Goal: Information Seeking & Learning: Learn about a topic

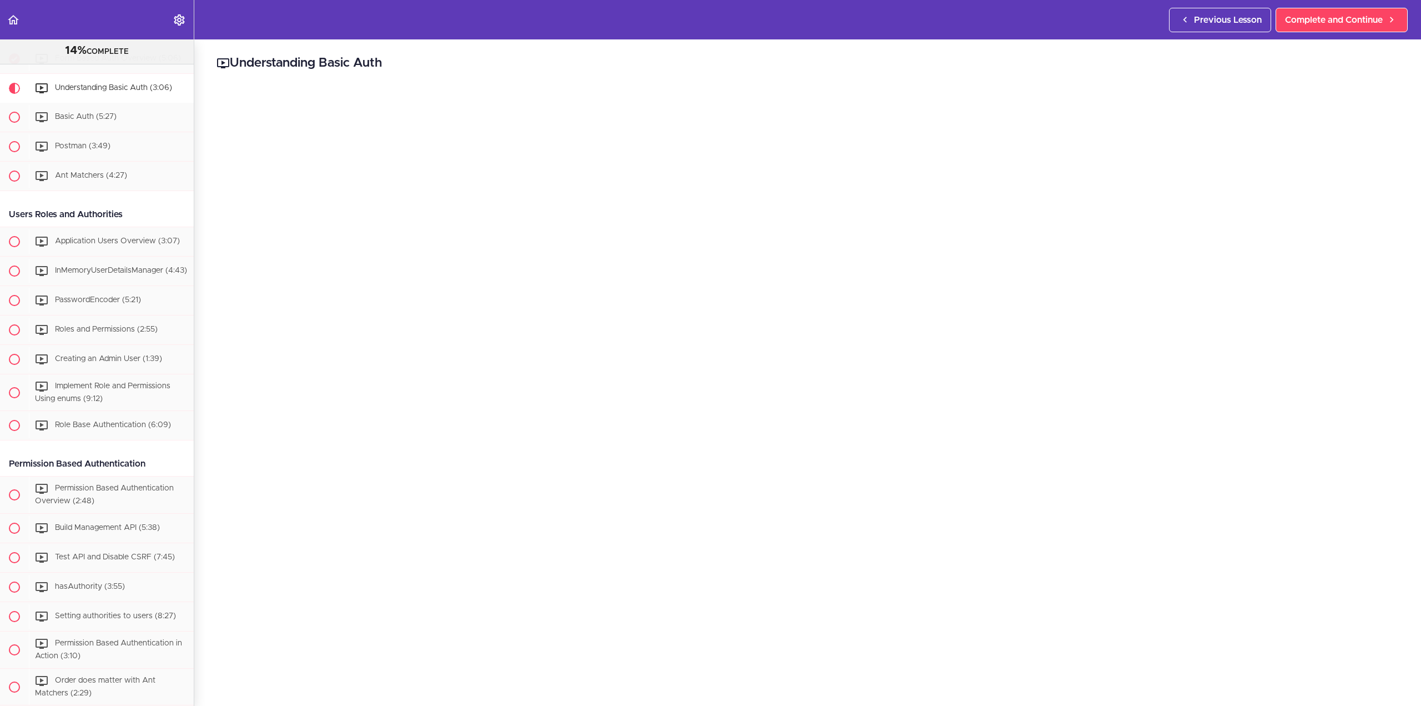
scroll to position [222, 0]
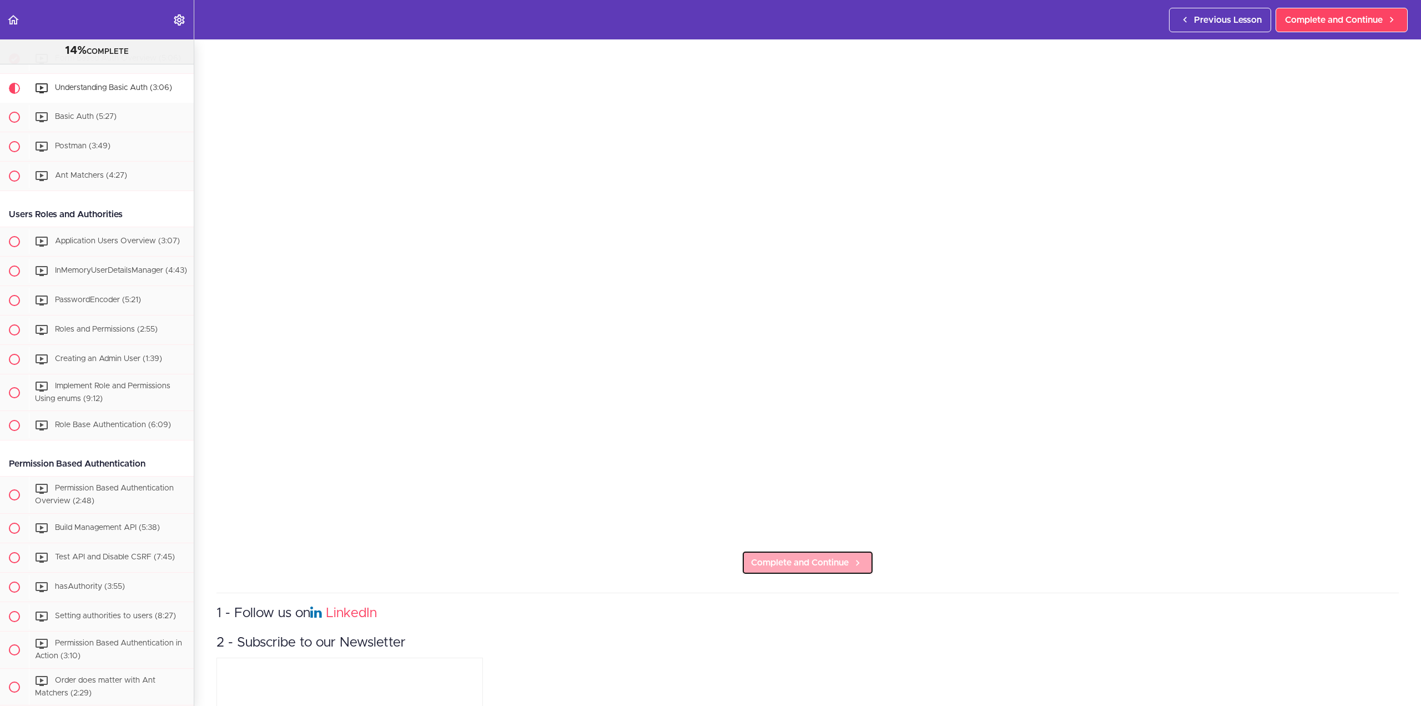
click at [818, 557] on span "Complete and Continue" at bounding box center [800, 562] width 98 height 13
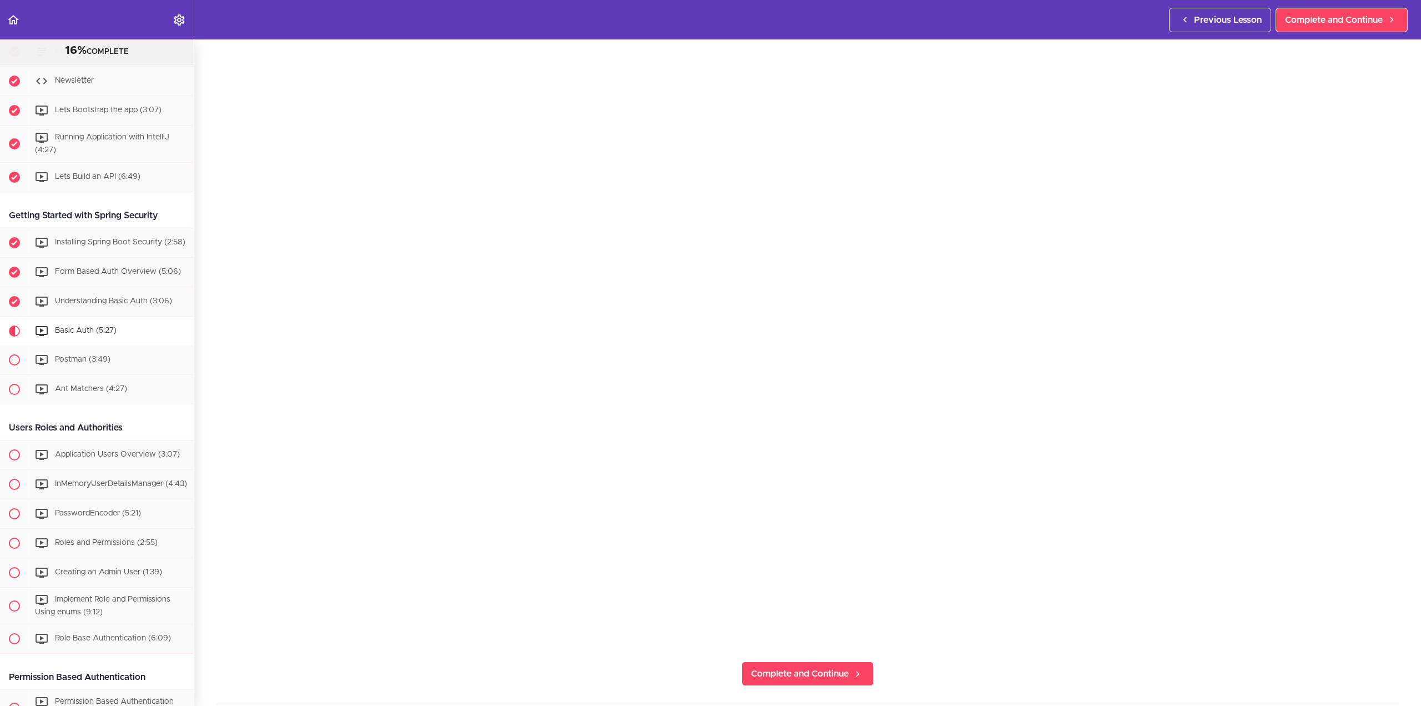
scroll to position [272, 0]
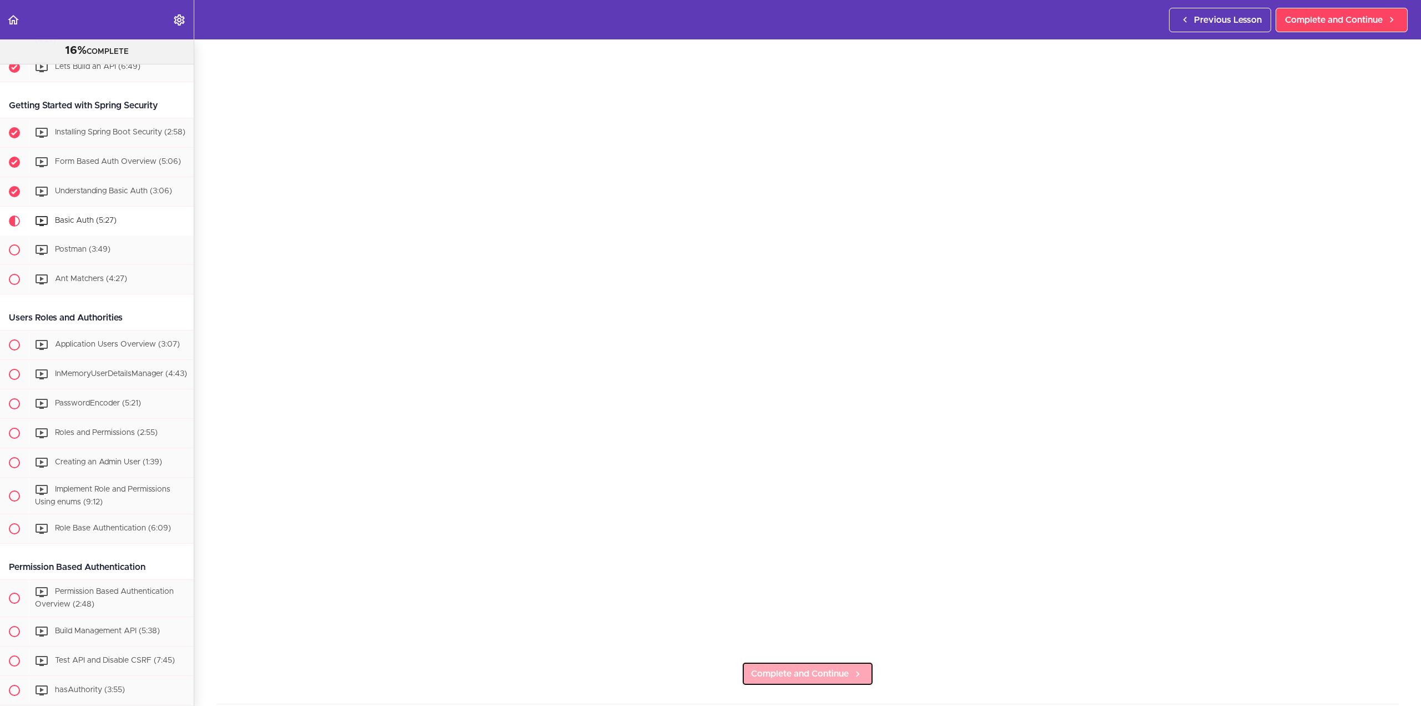
click at [843, 667] on span "Complete and Continue" at bounding box center [800, 673] width 98 height 13
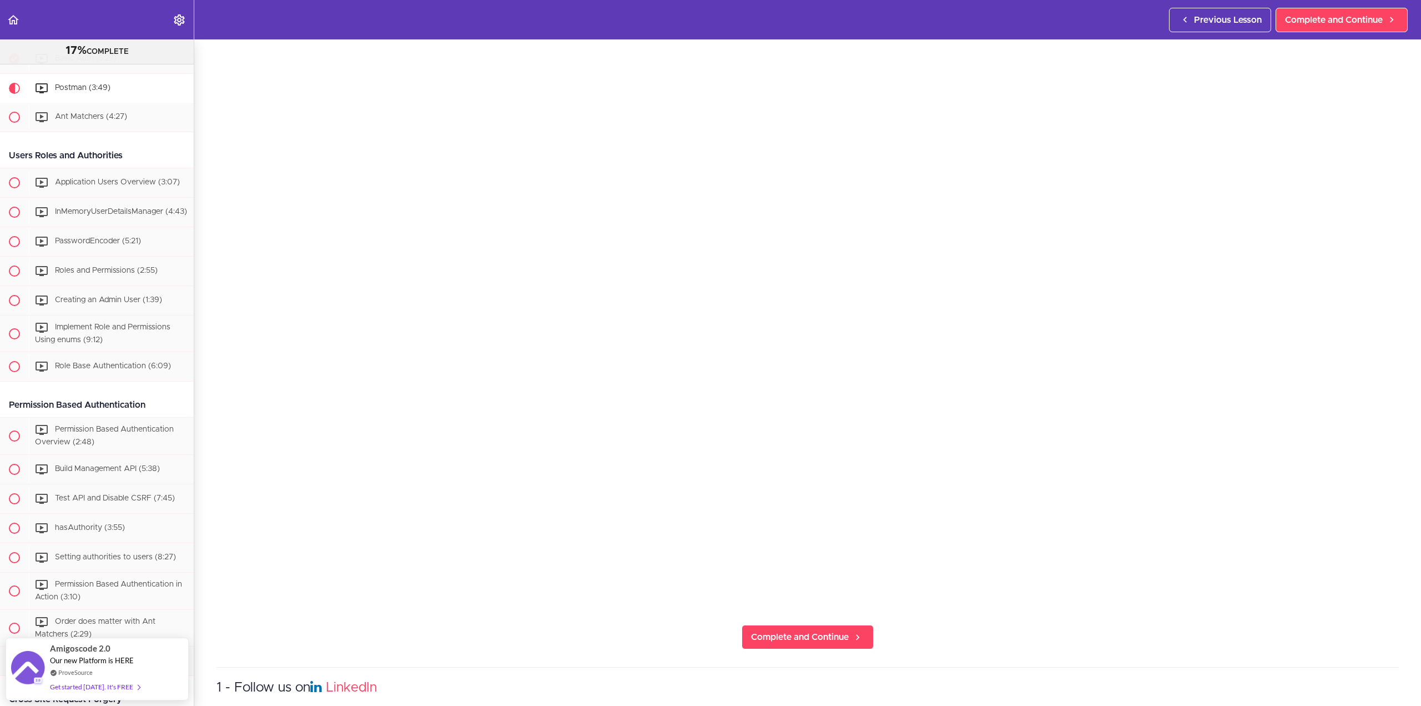
scroll to position [167, 0]
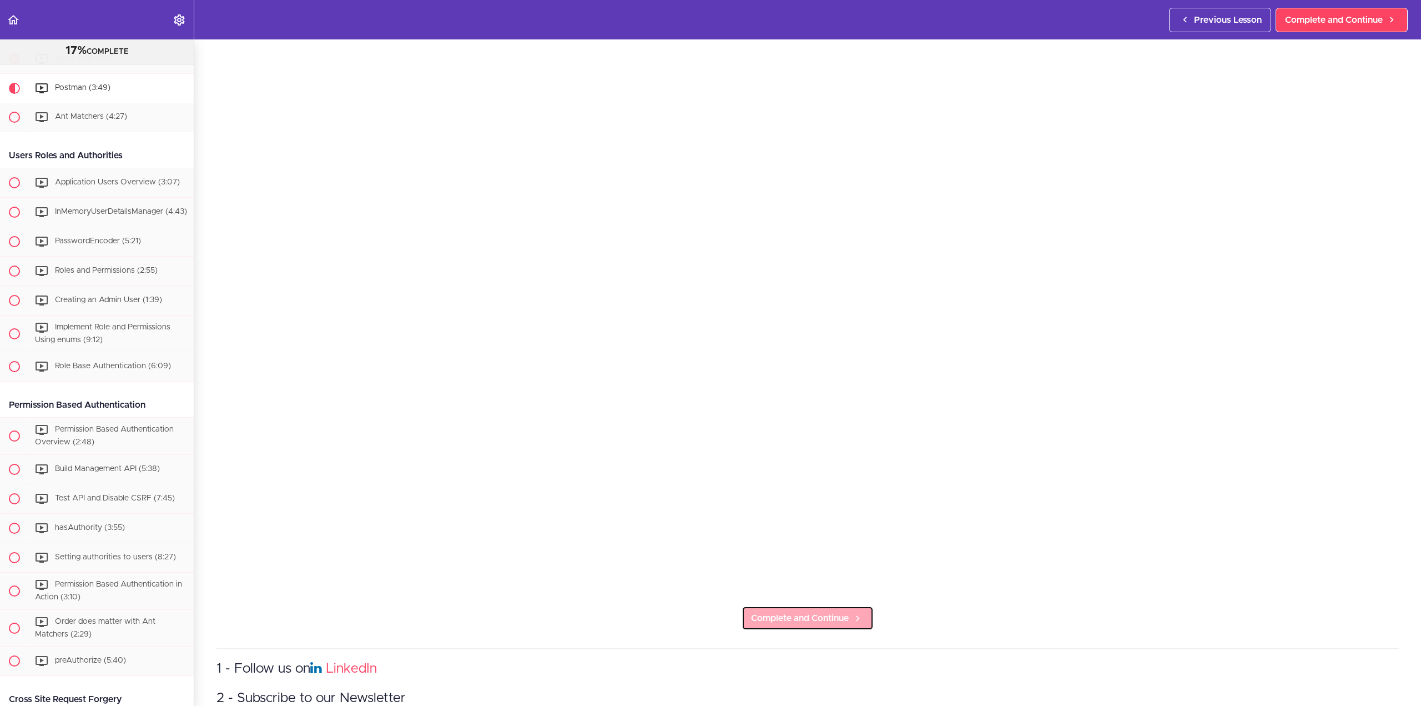
click at [813, 613] on span "Complete and Continue" at bounding box center [800, 617] width 98 height 13
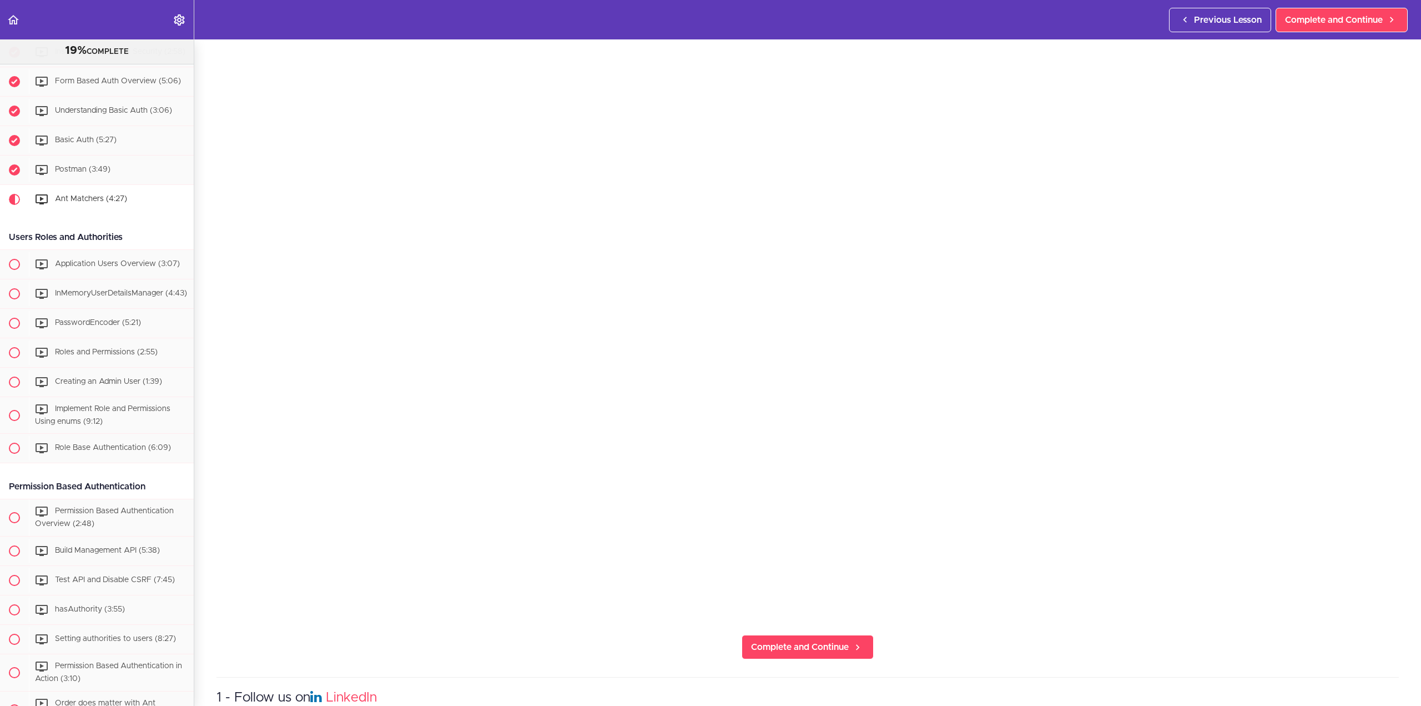
scroll to position [222, 0]
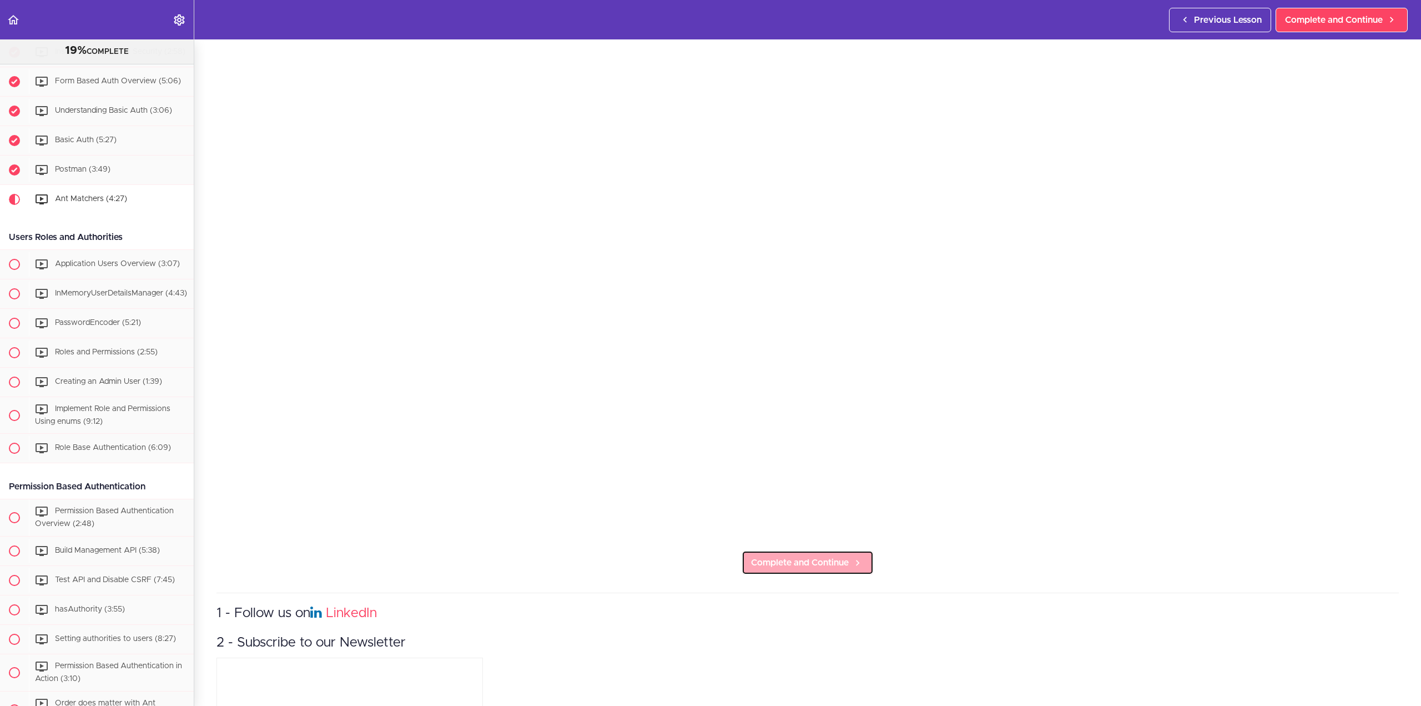
click at [806, 556] on span "Complete and Continue" at bounding box center [800, 562] width 98 height 13
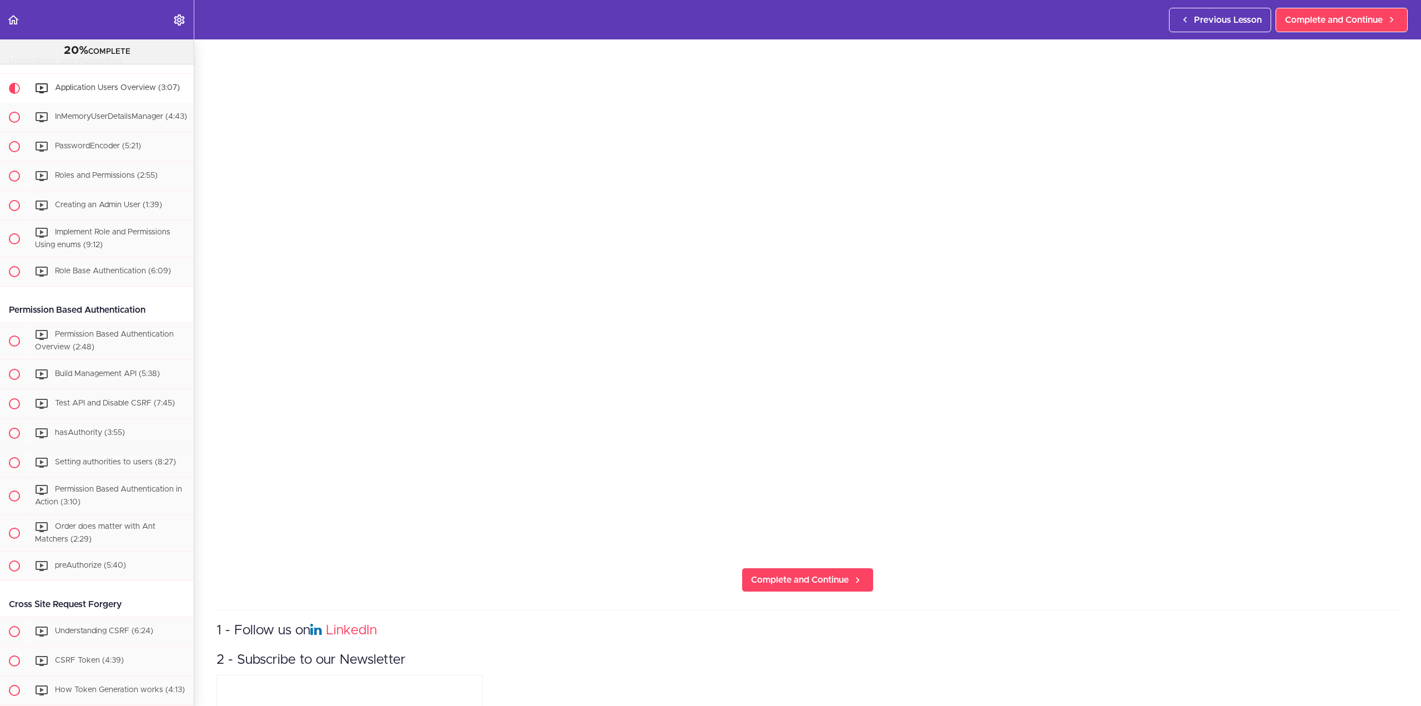
scroll to position [222, 0]
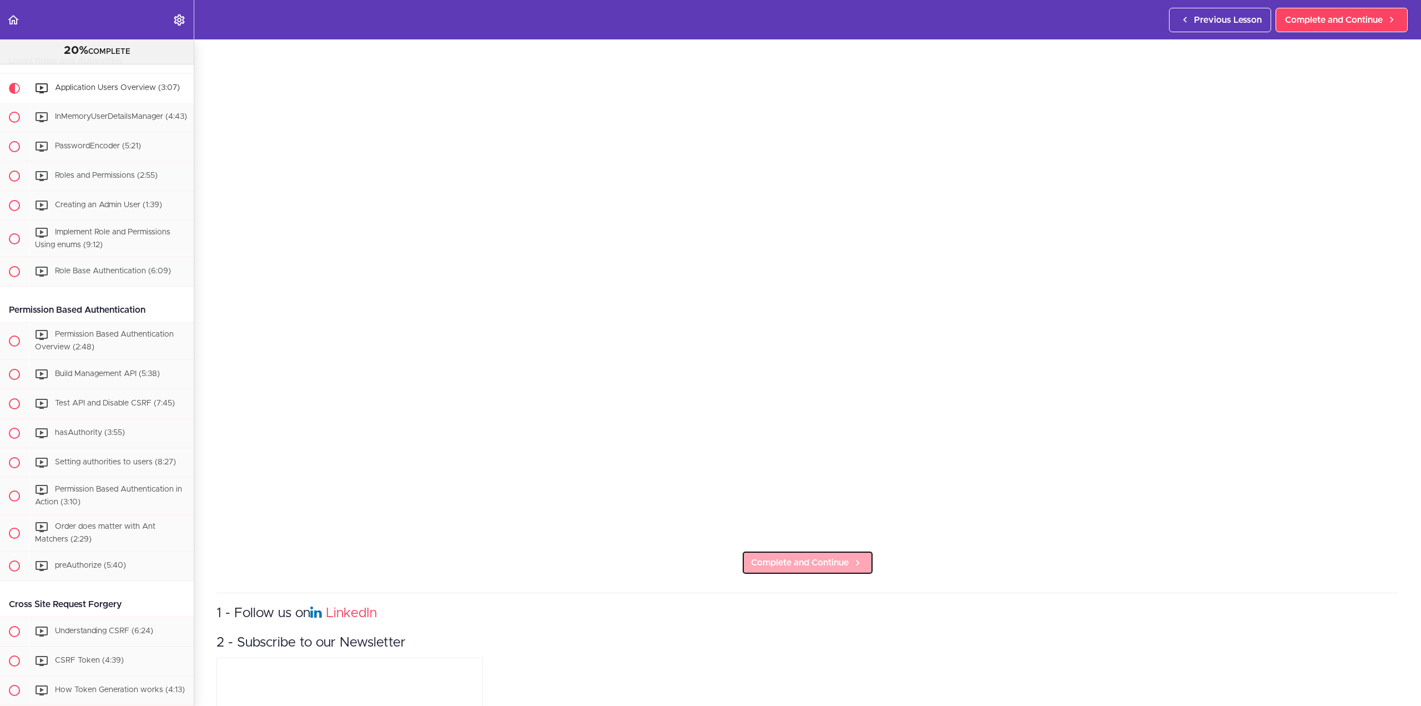
click at [836, 556] on span "Complete and Continue" at bounding box center [800, 562] width 98 height 13
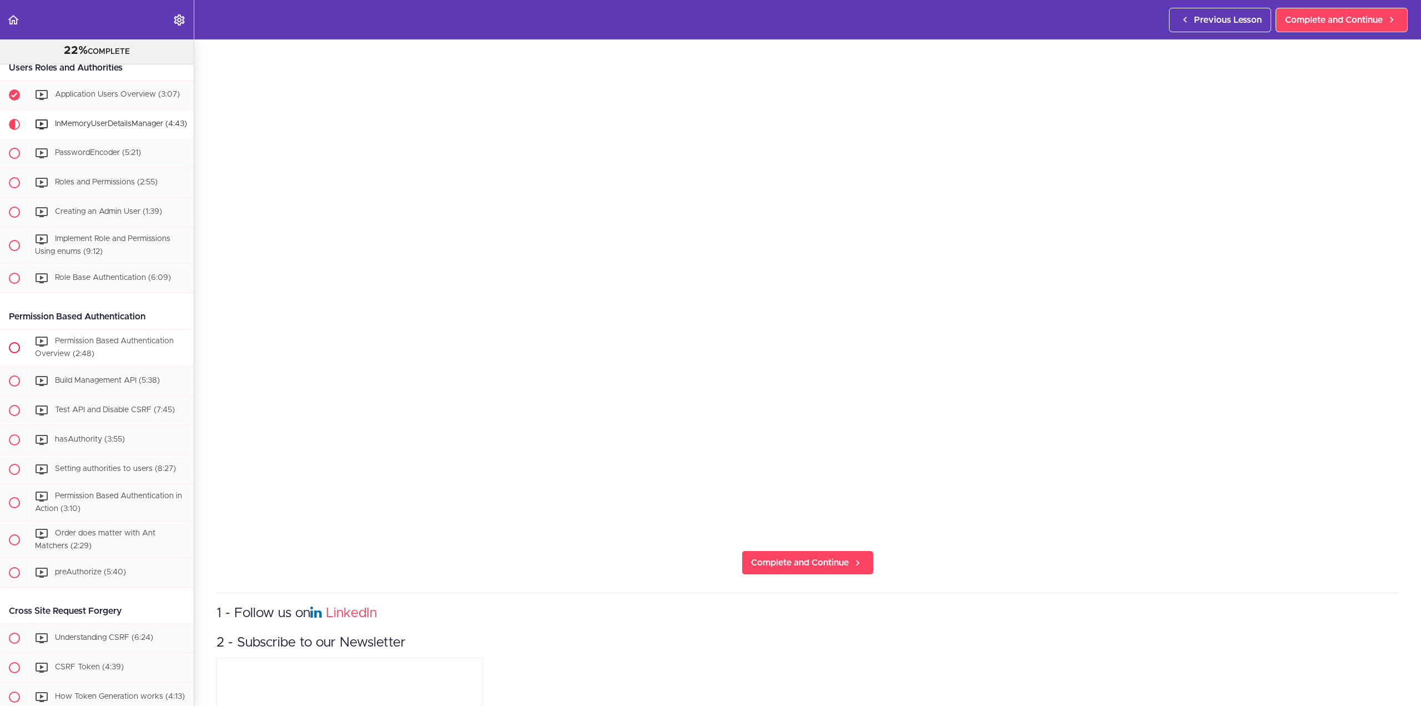
scroll to position [503, 0]
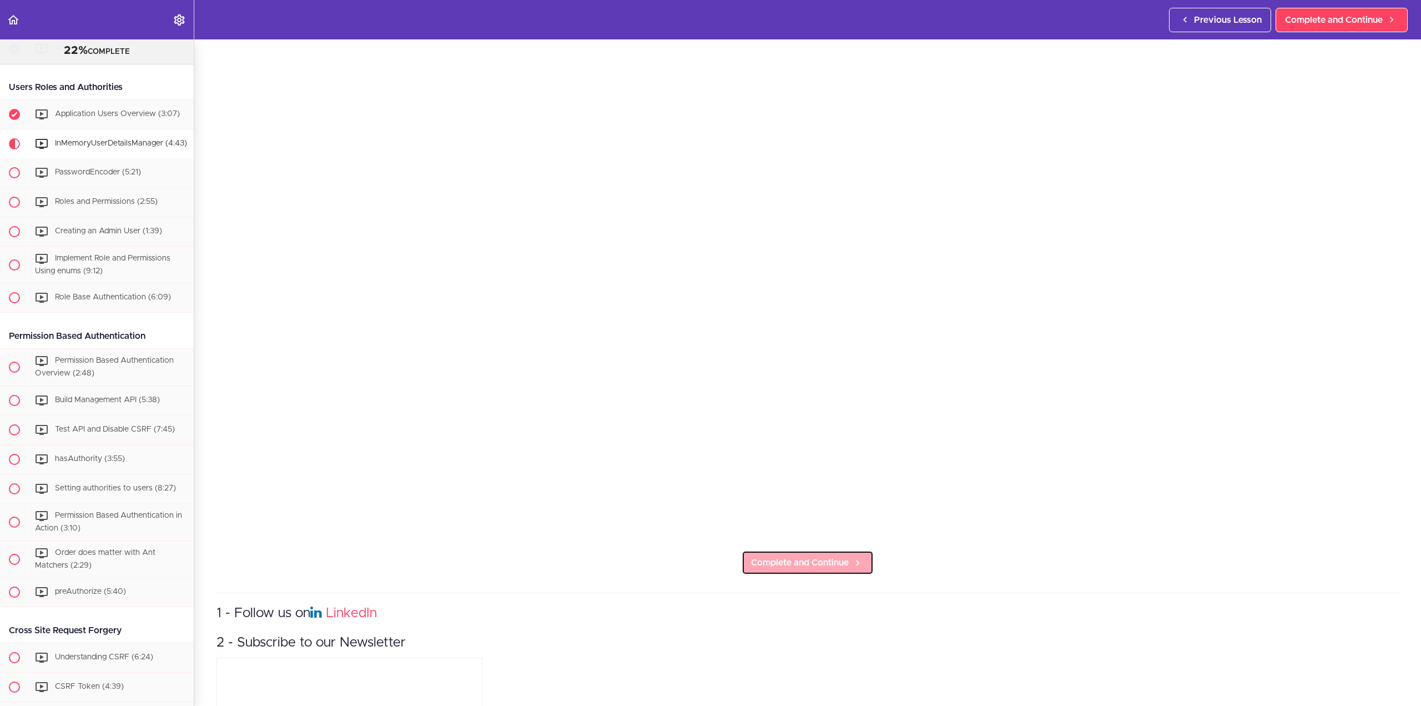
click at [829, 563] on span "Complete and Continue" at bounding box center [800, 562] width 98 height 13
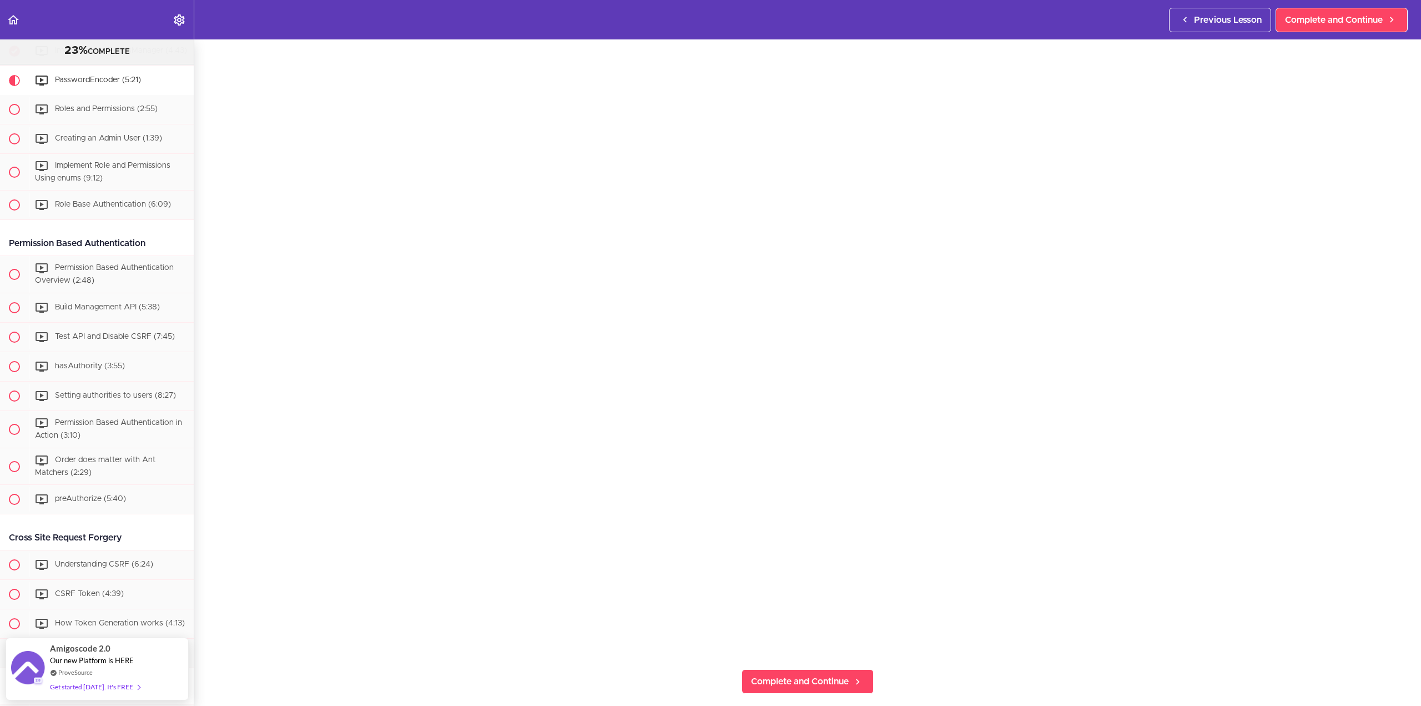
scroll to position [111, 0]
click at [807, 667] on span "Complete and Continue" at bounding box center [800, 673] width 98 height 13
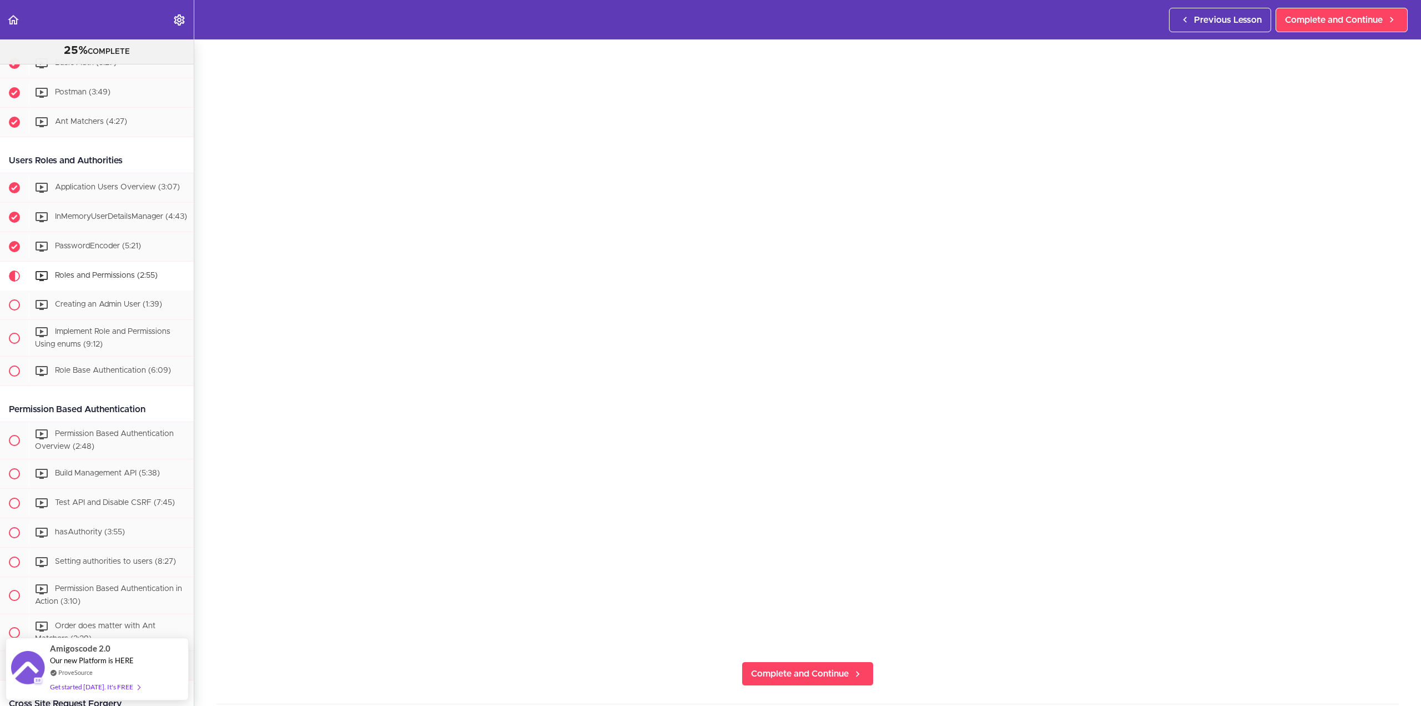
scroll to position [444, 0]
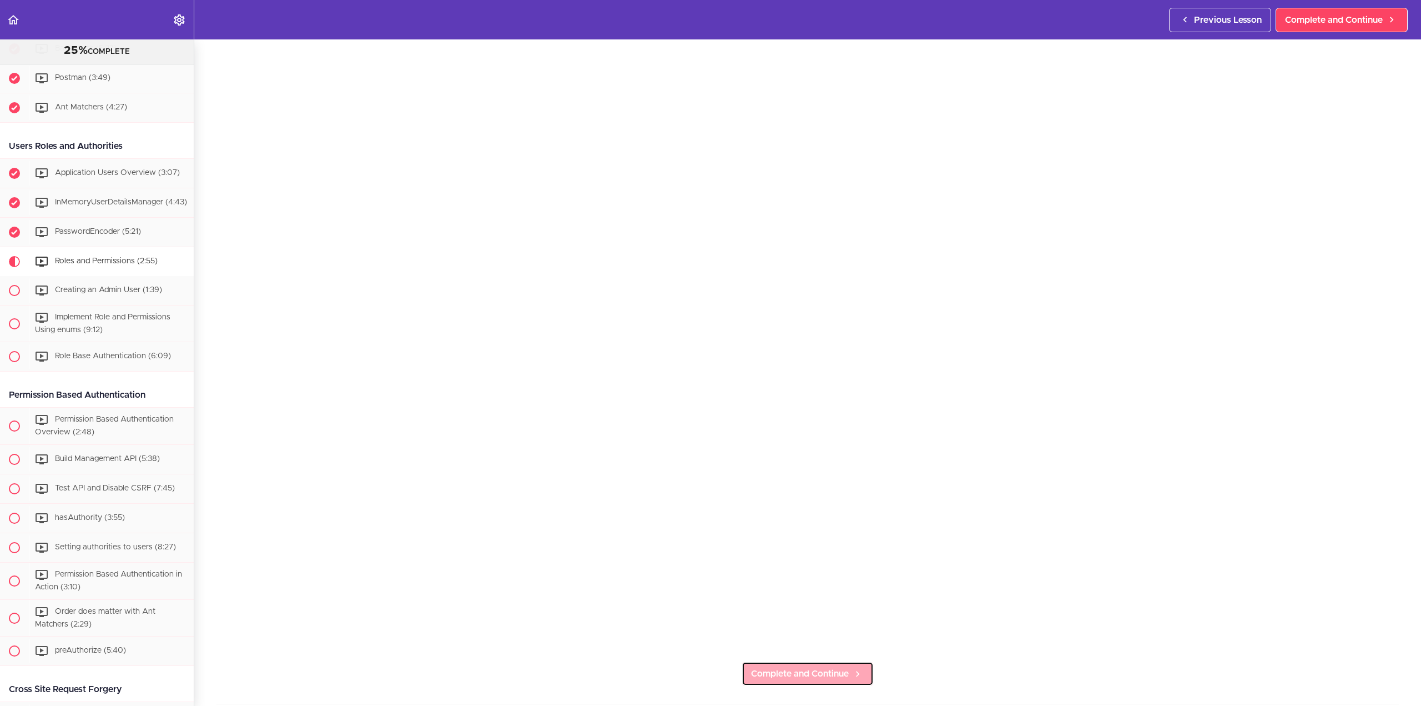
click at [790, 667] on span "Complete and Continue" at bounding box center [800, 673] width 98 height 13
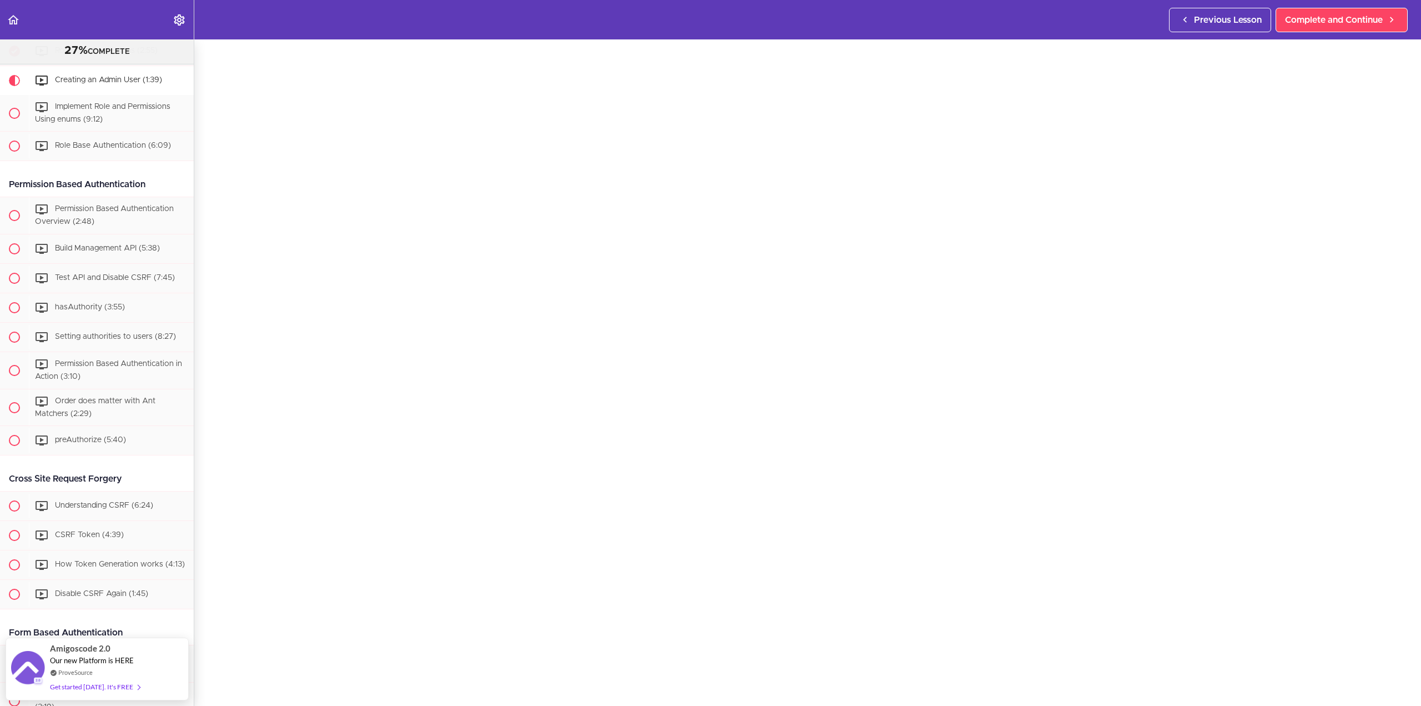
scroll to position [111, 0]
click at [810, 670] on span "Complete and Continue" at bounding box center [800, 673] width 98 height 13
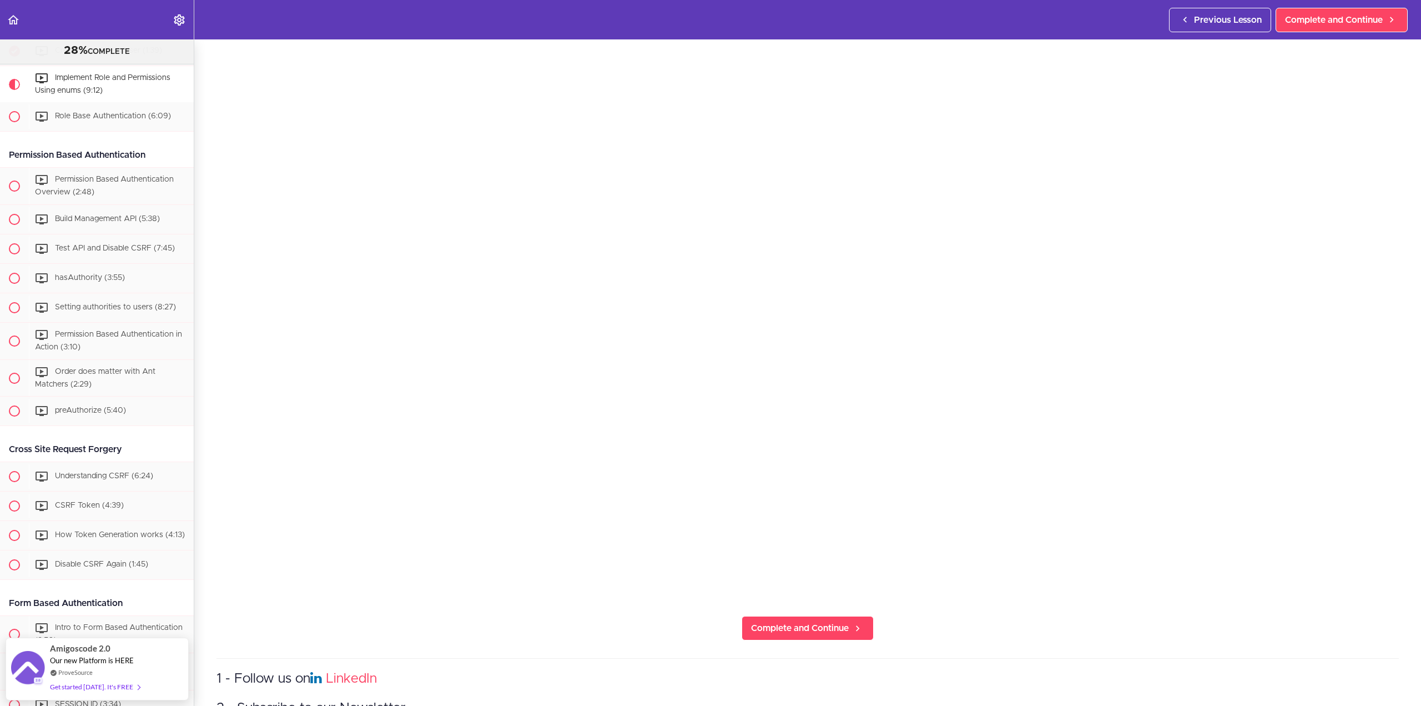
scroll to position [167, 0]
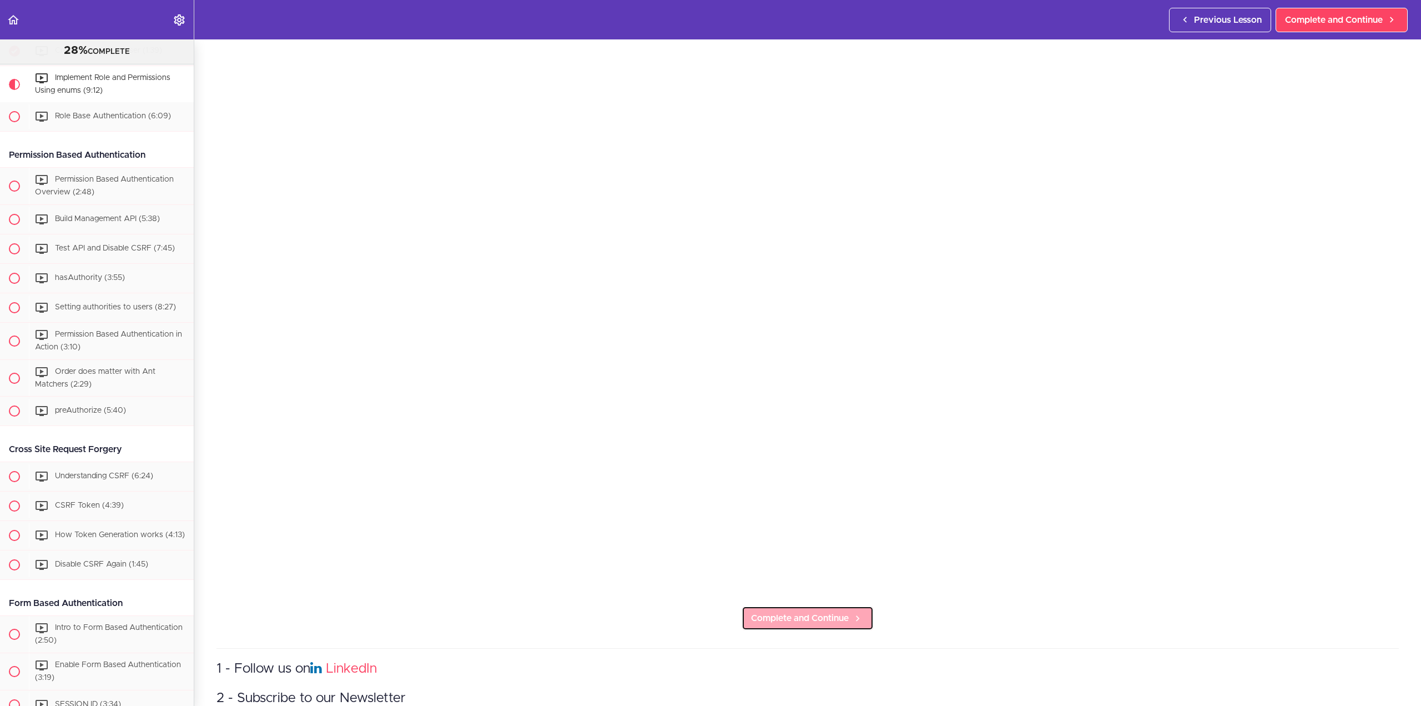
click at [816, 613] on span "Complete and Continue" at bounding box center [800, 617] width 98 height 13
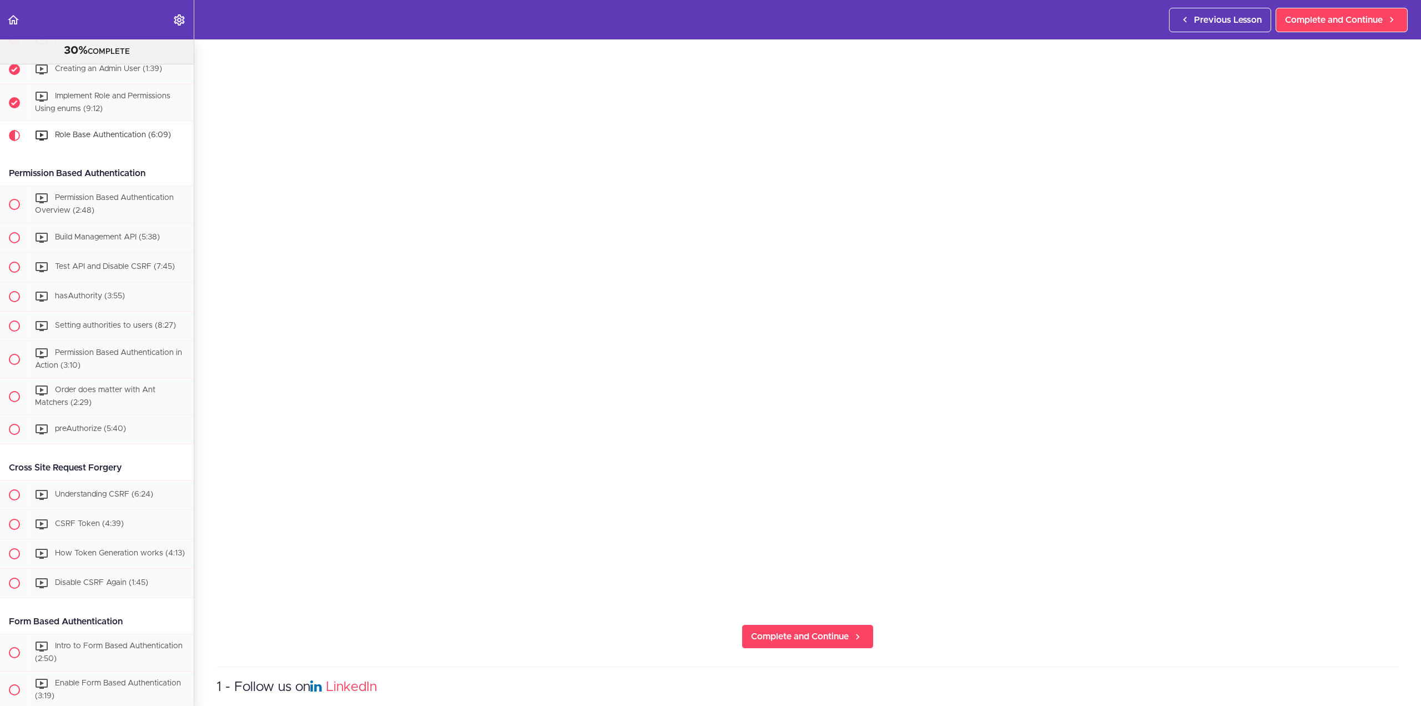
scroll to position [167, 0]
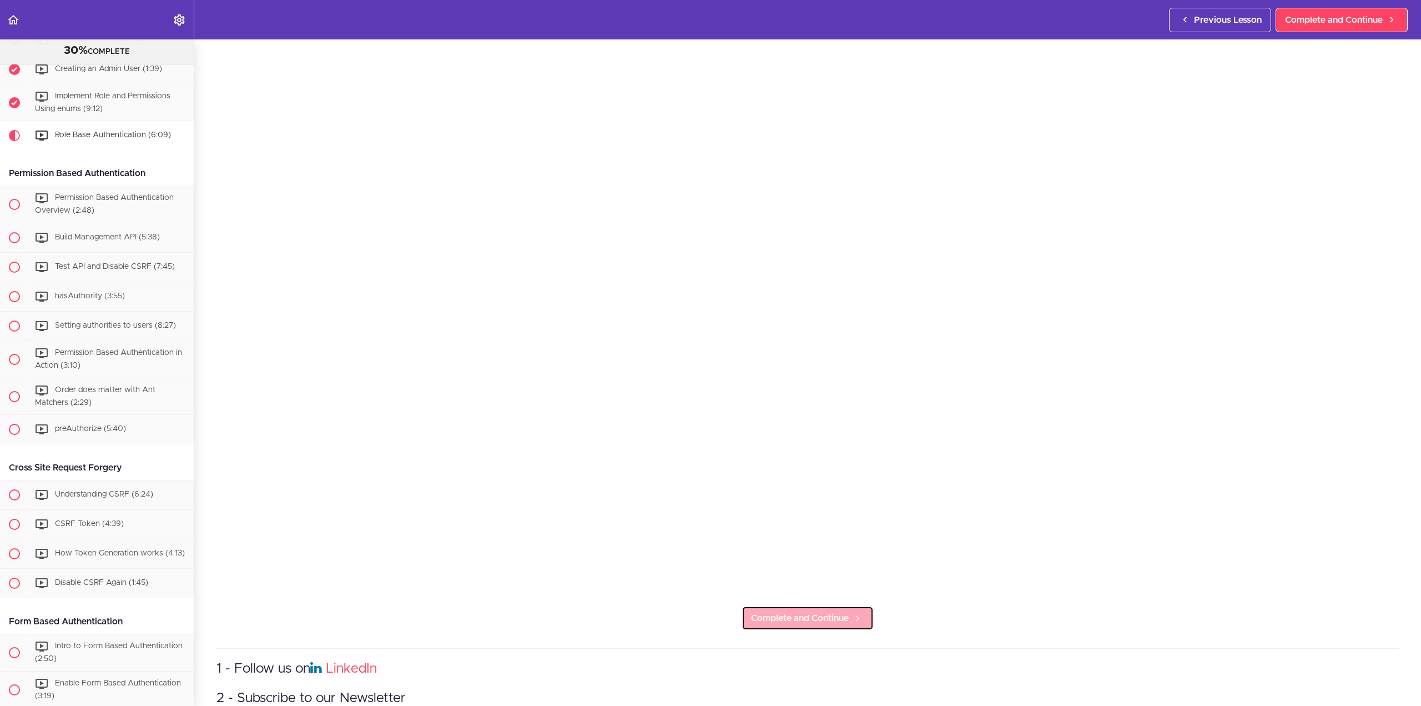
click at [815, 613] on span "Complete and Continue" at bounding box center [800, 617] width 98 height 13
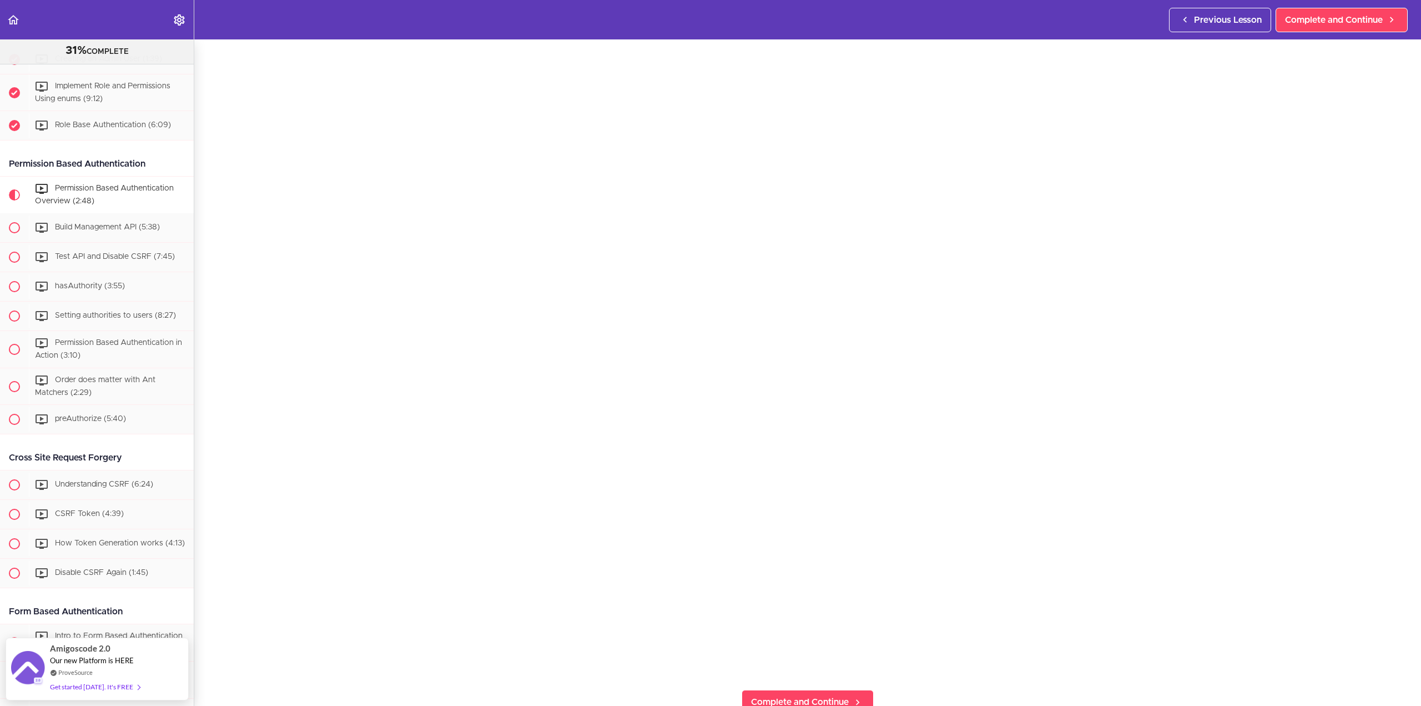
scroll to position [167, 0]
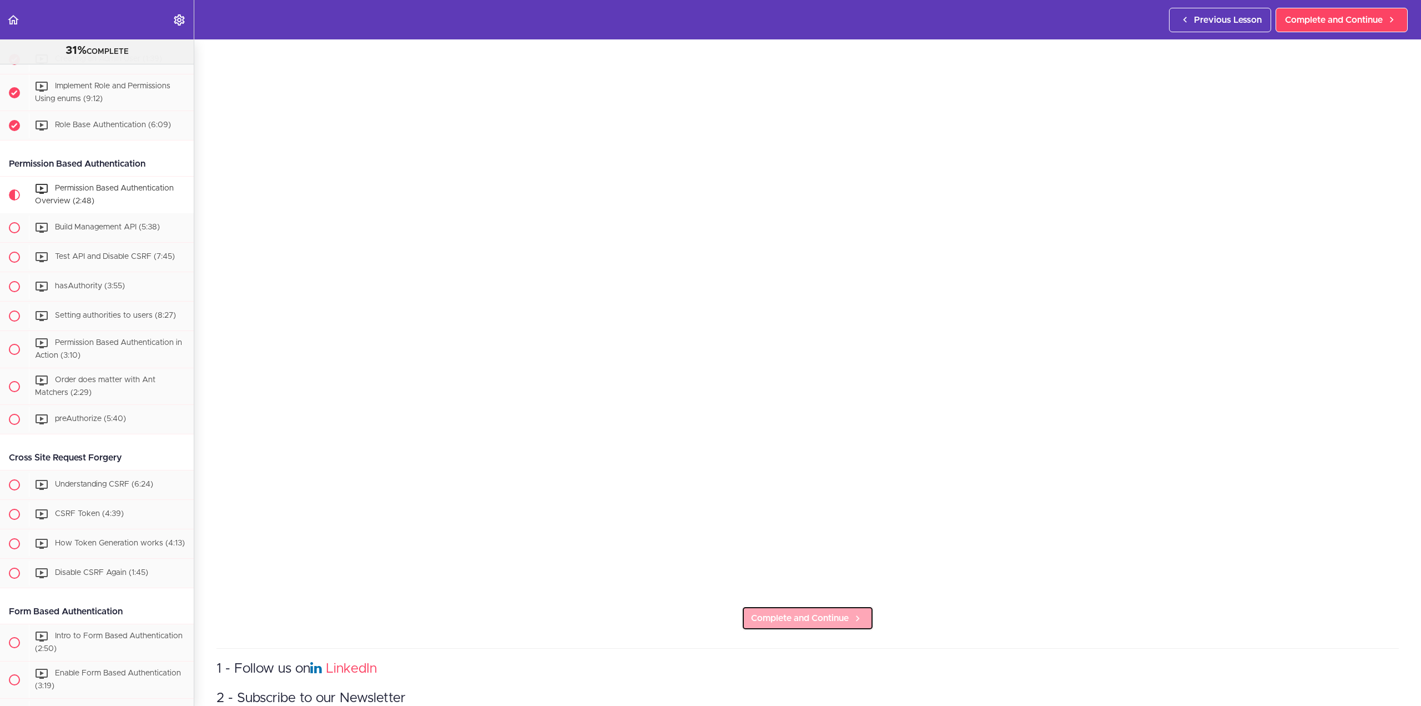
click at [819, 615] on span "Complete and Continue" at bounding box center [800, 617] width 98 height 13
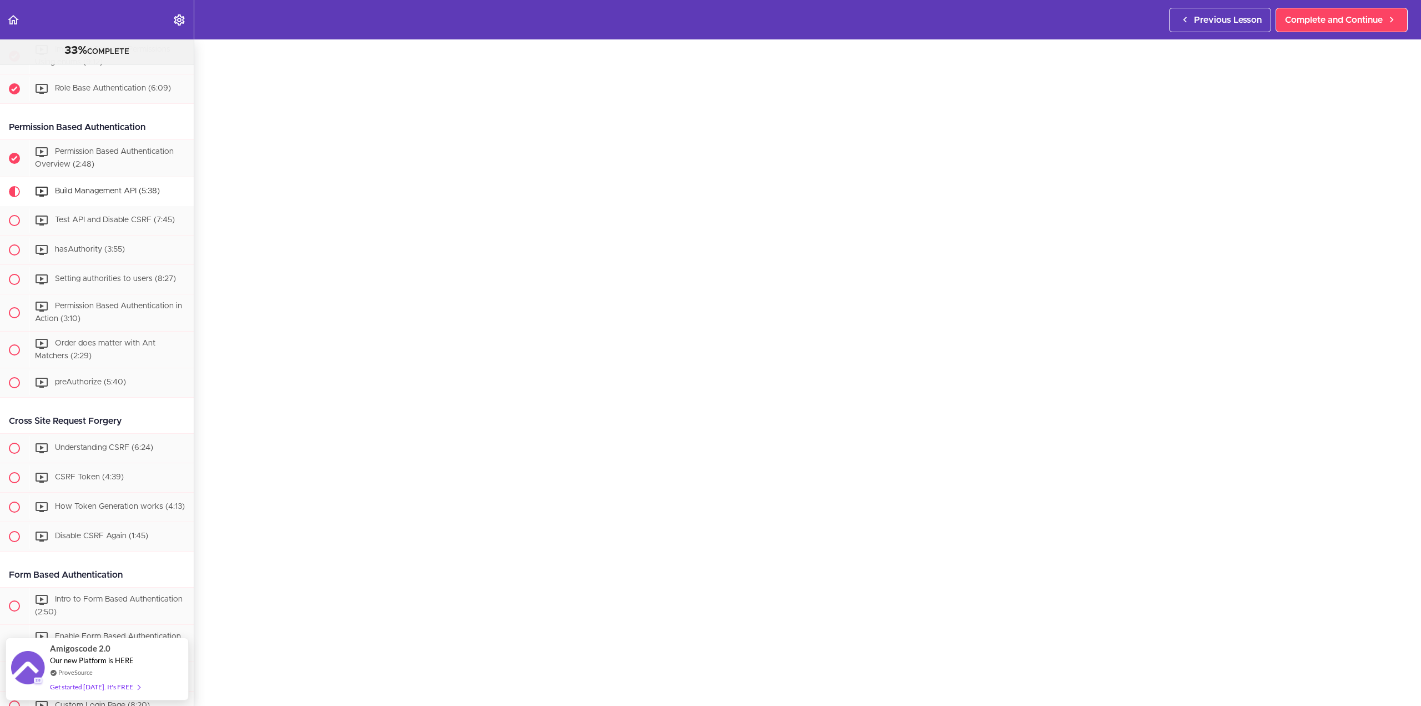
scroll to position [167, 0]
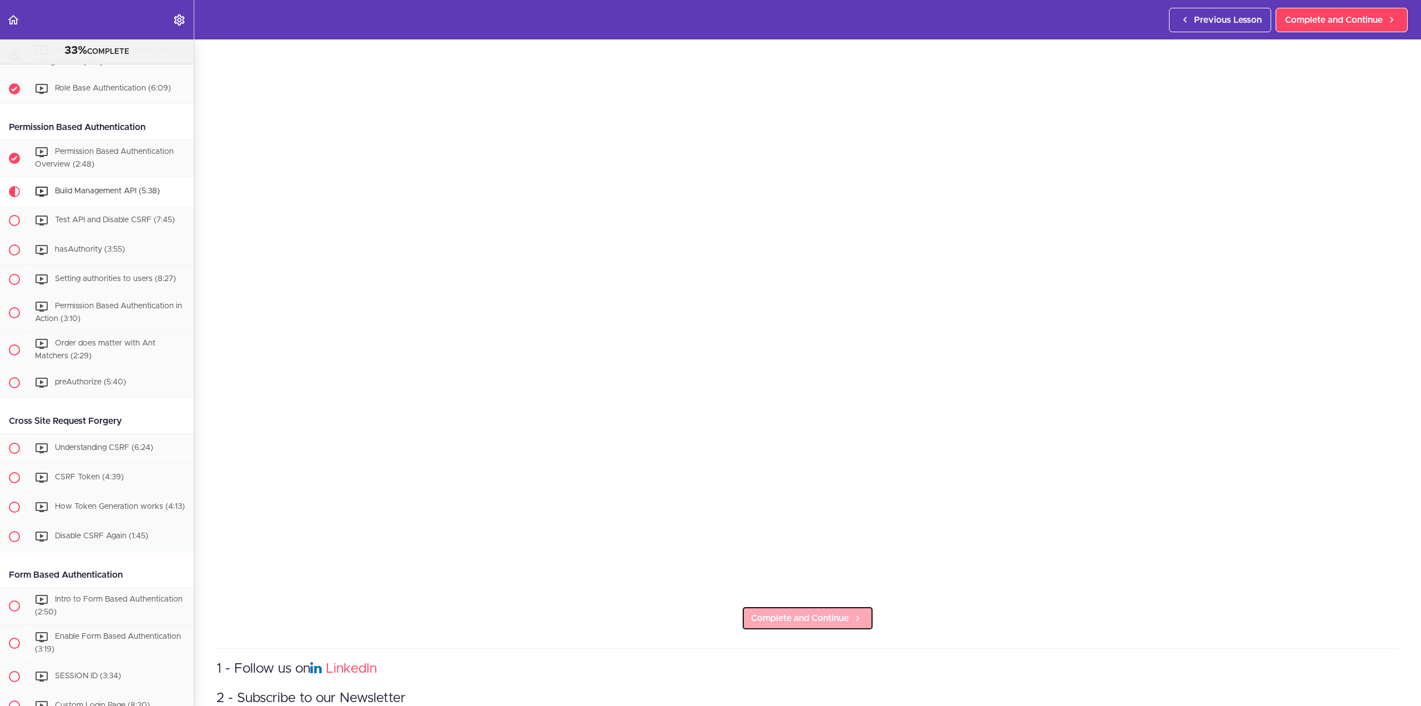
click at [821, 616] on span "Complete and Continue" at bounding box center [800, 617] width 98 height 13
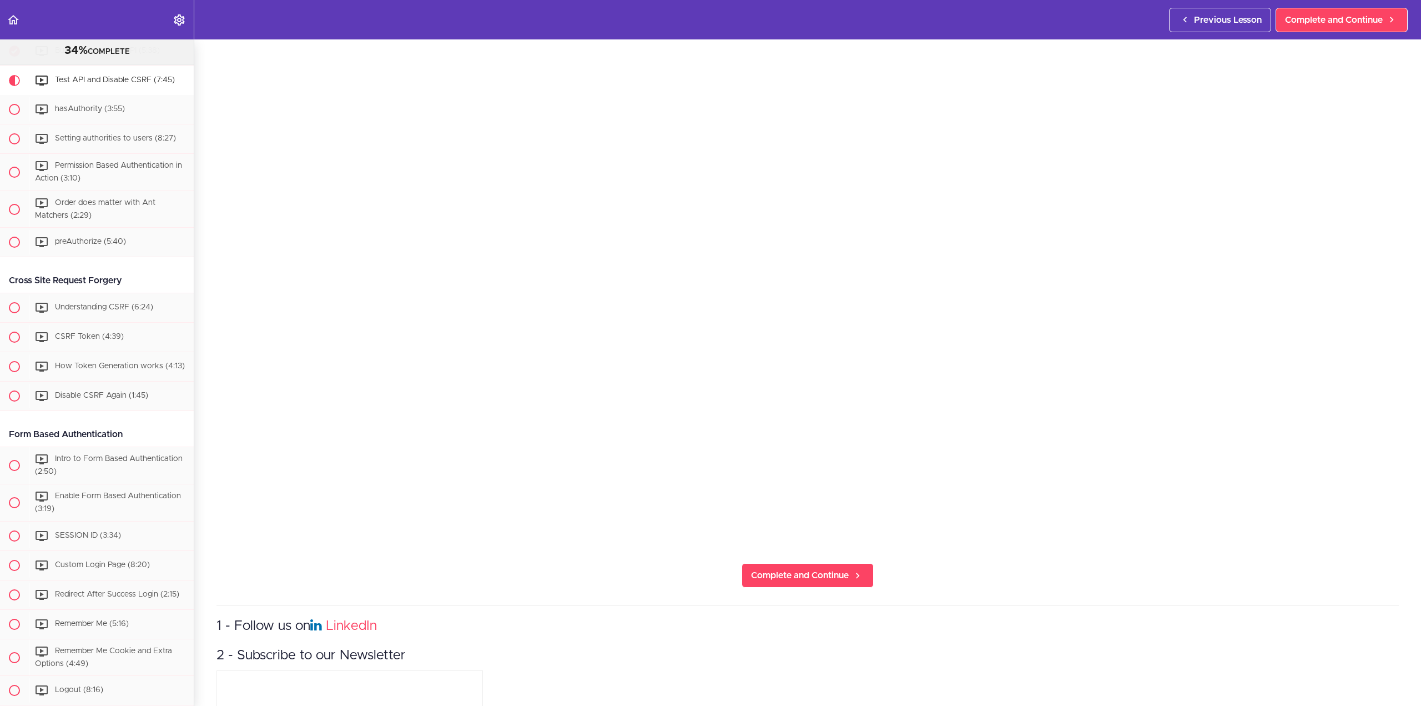
scroll to position [203, 0]
click at [846, 572] on link "Complete and Continue" at bounding box center [808, 581] width 132 height 24
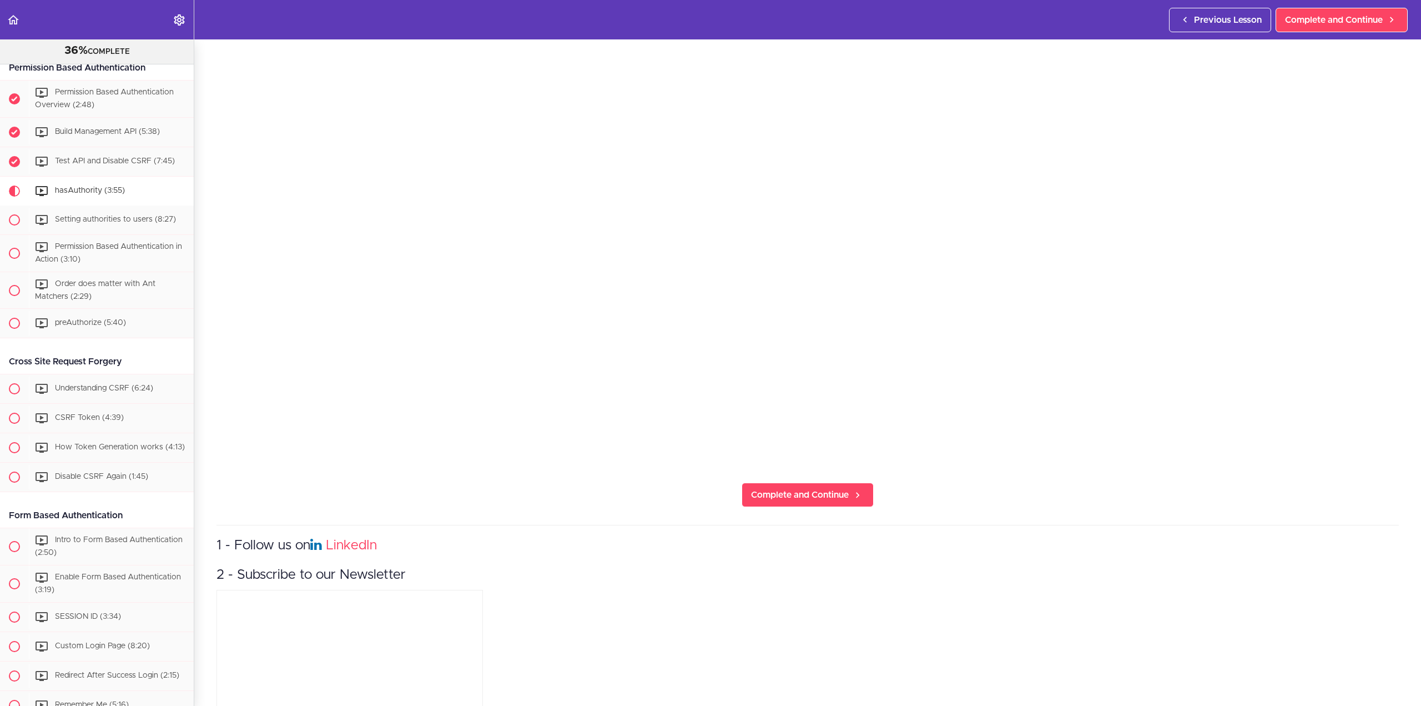
scroll to position [333, 0]
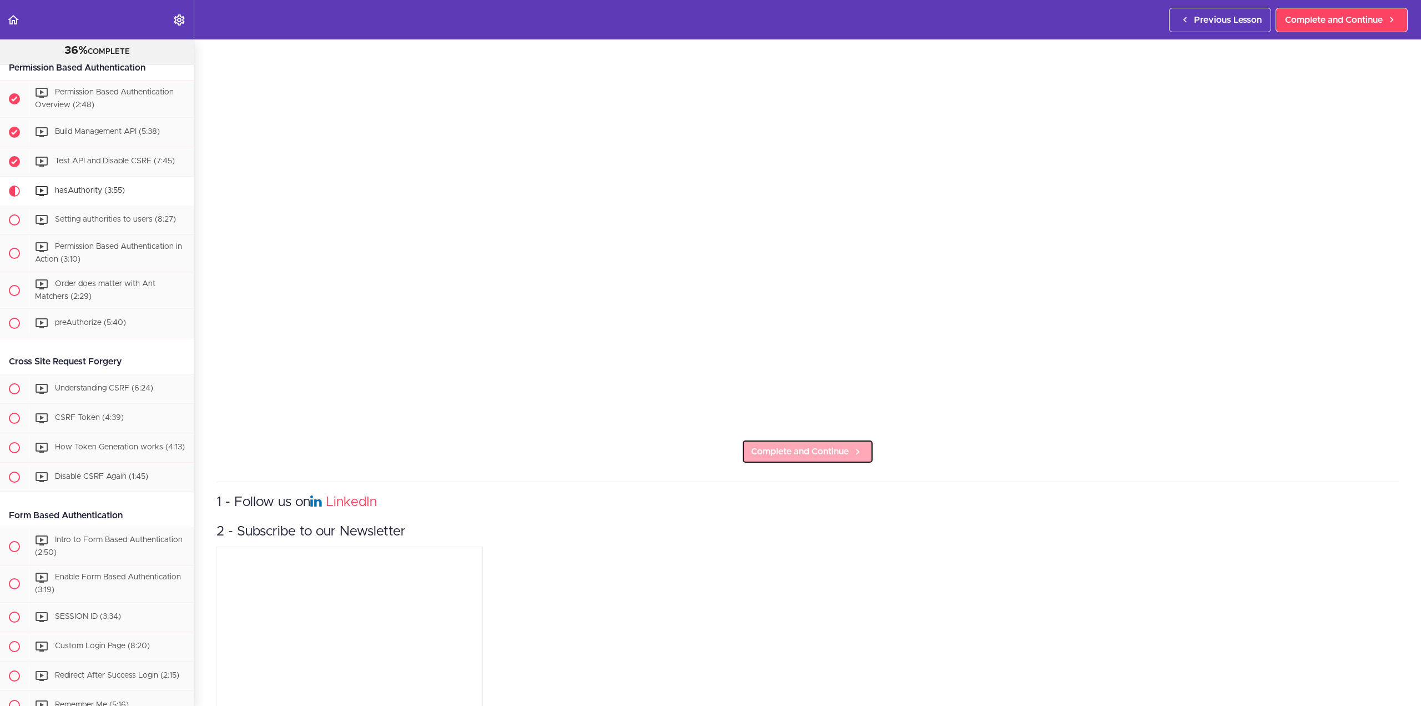
click at [843, 445] on span "Complete and Continue" at bounding box center [800, 451] width 98 height 13
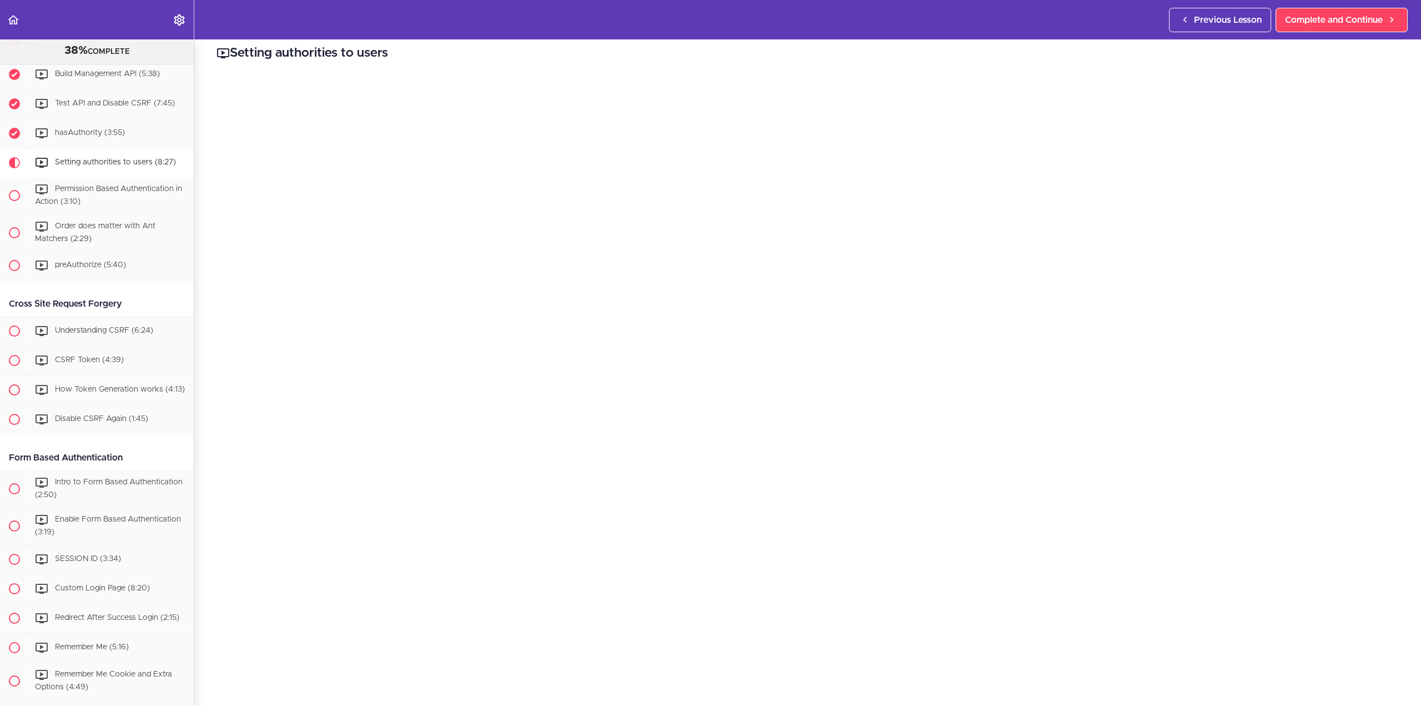
scroll to position [911, 0]
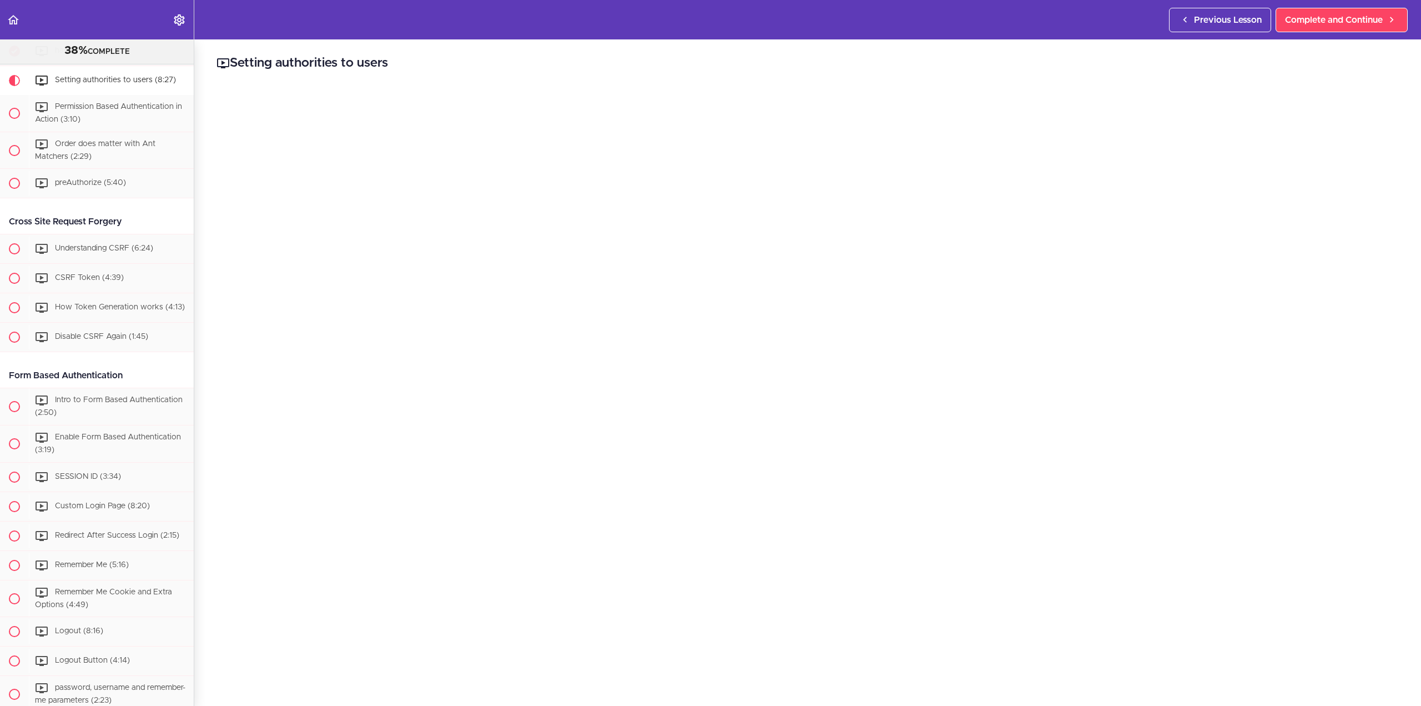
click at [877, 61] on h2 "Setting authorities to users" at bounding box center [807, 63] width 1182 height 19
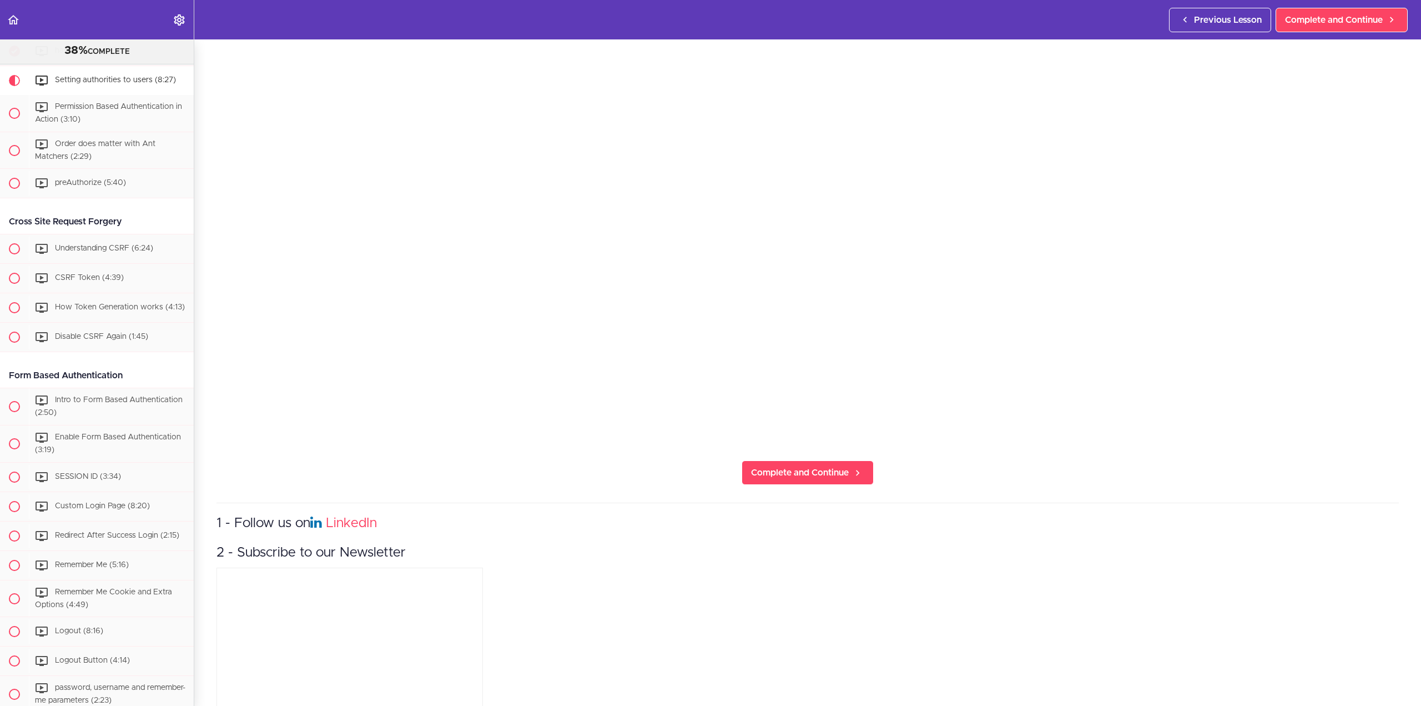
scroll to position [333, 0]
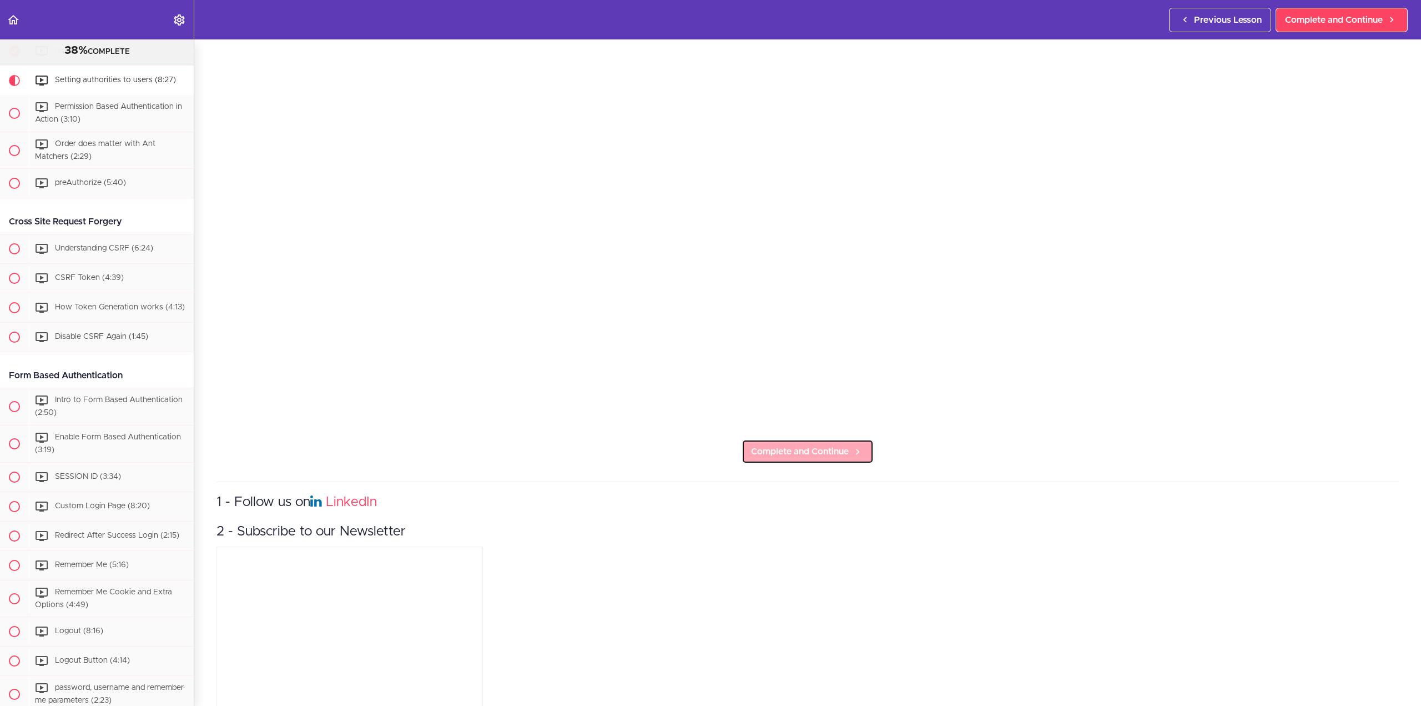
click at [805, 445] on span "Complete and Continue" at bounding box center [800, 451] width 98 height 13
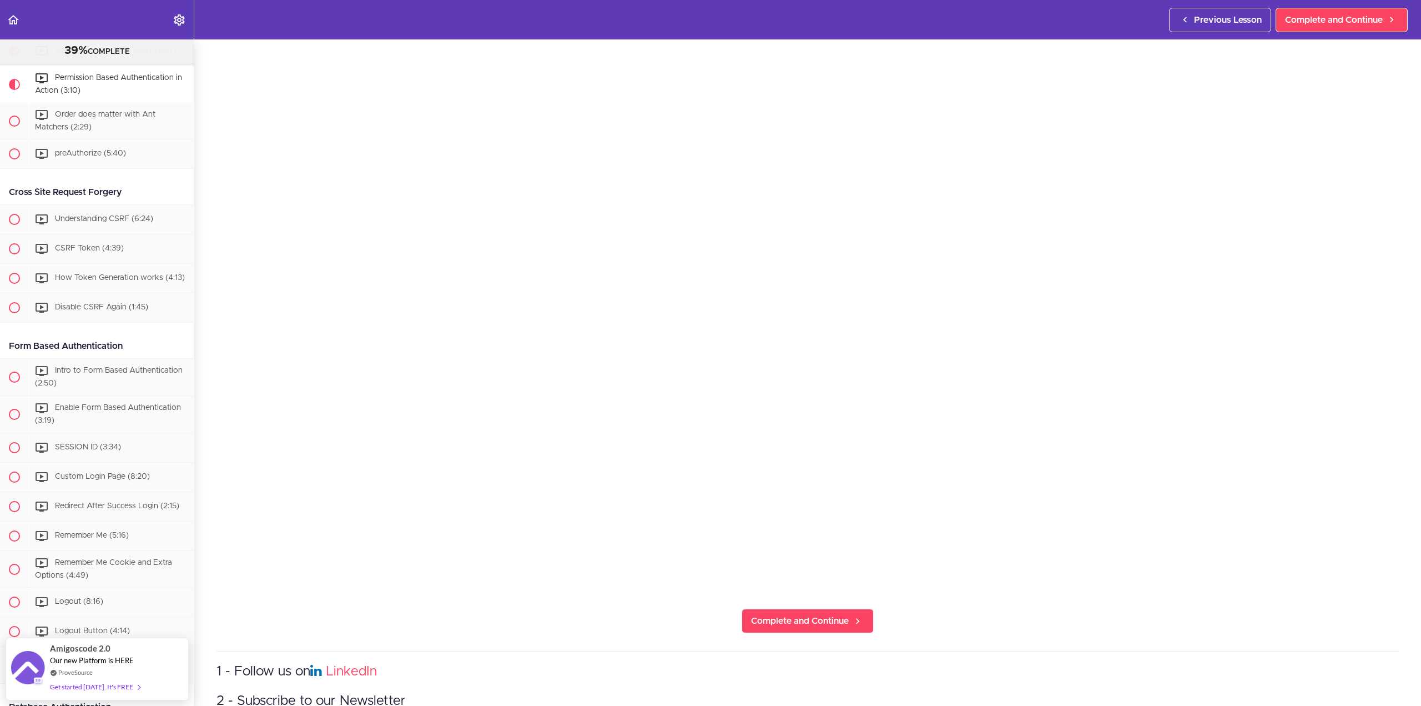
scroll to position [167, 0]
click at [789, 616] on span "Complete and Continue" at bounding box center [800, 617] width 98 height 13
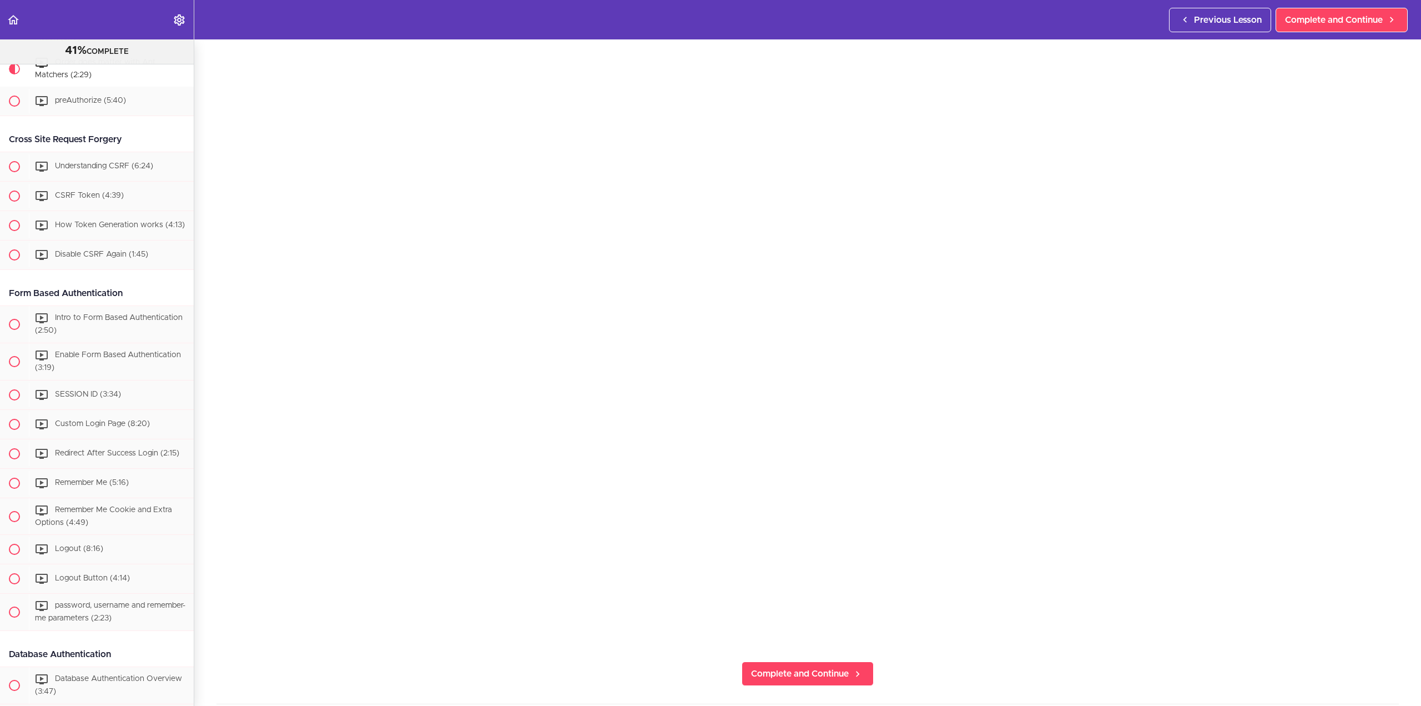
scroll to position [938, 0]
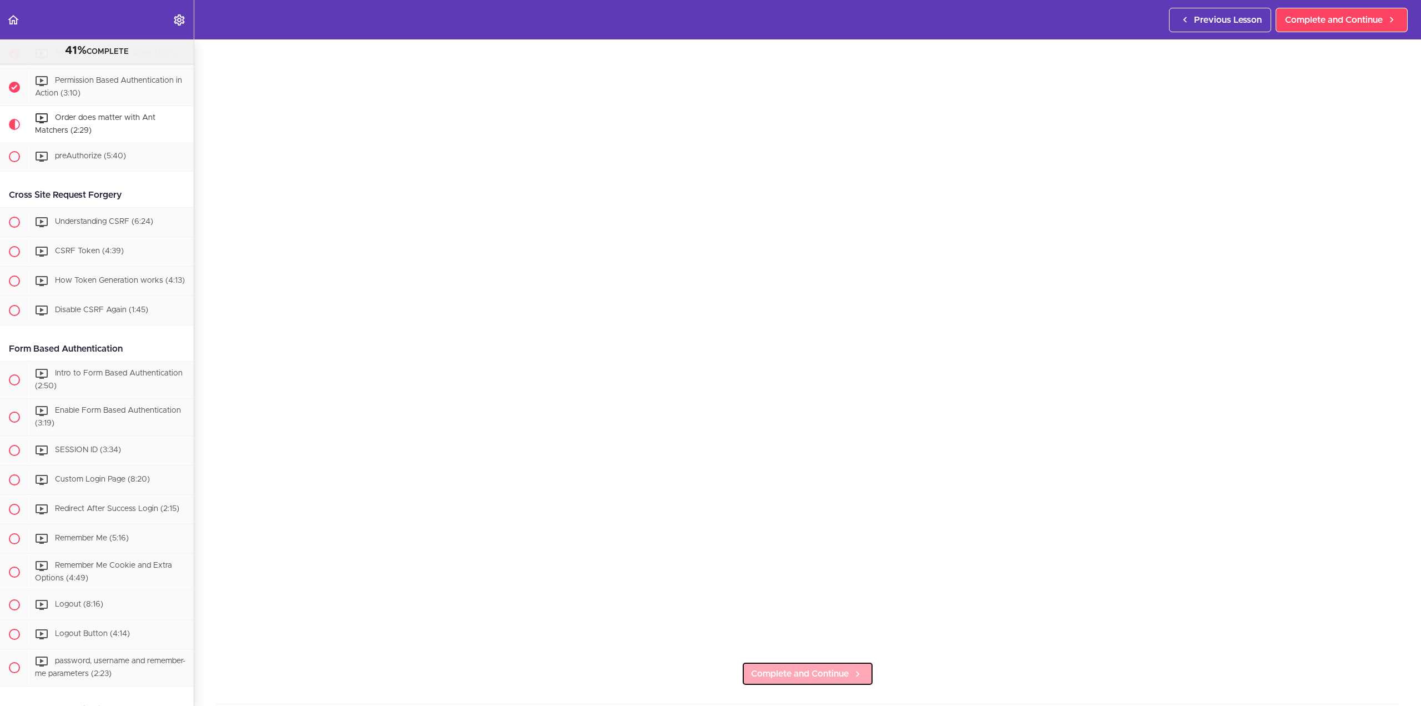
click at [818, 667] on span "Complete and Continue" at bounding box center [800, 673] width 98 height 13
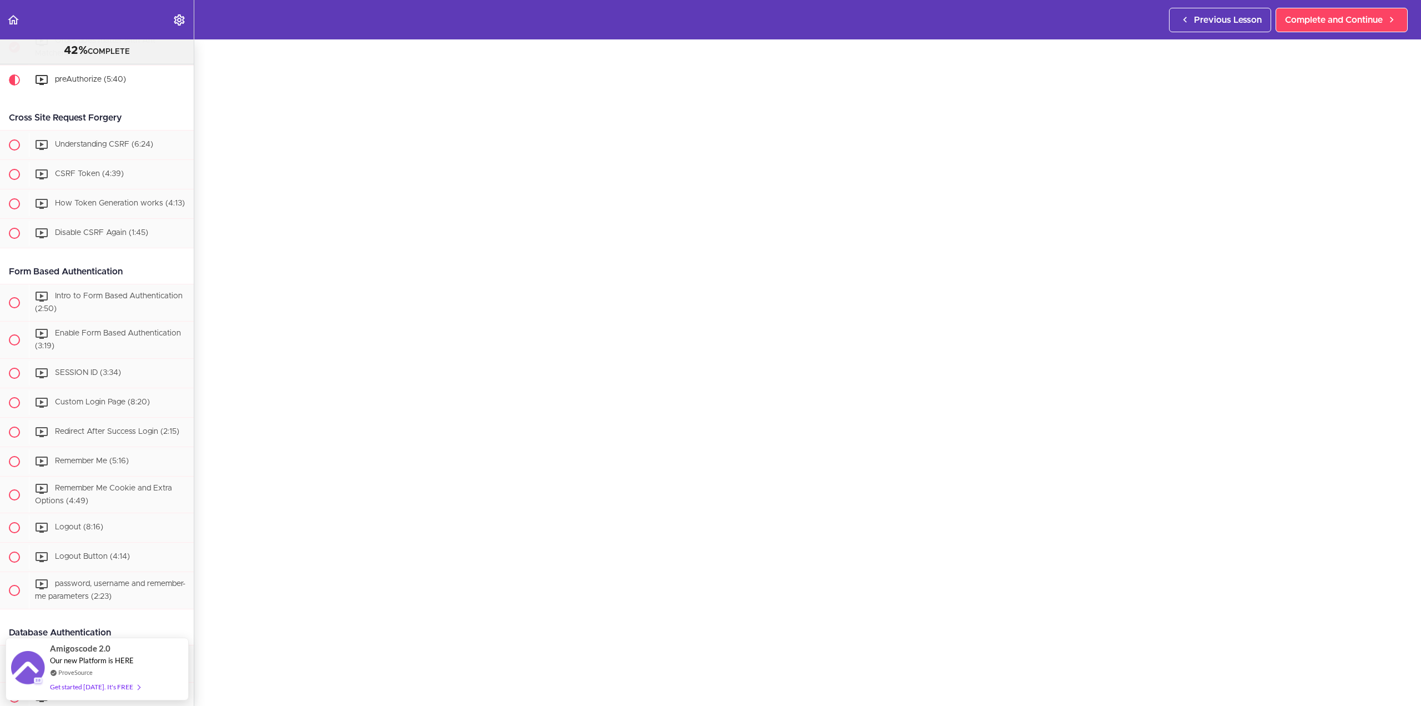
scroll to position [111, 0]
